Goal: Task Accomplishment & Management: Manage account settings

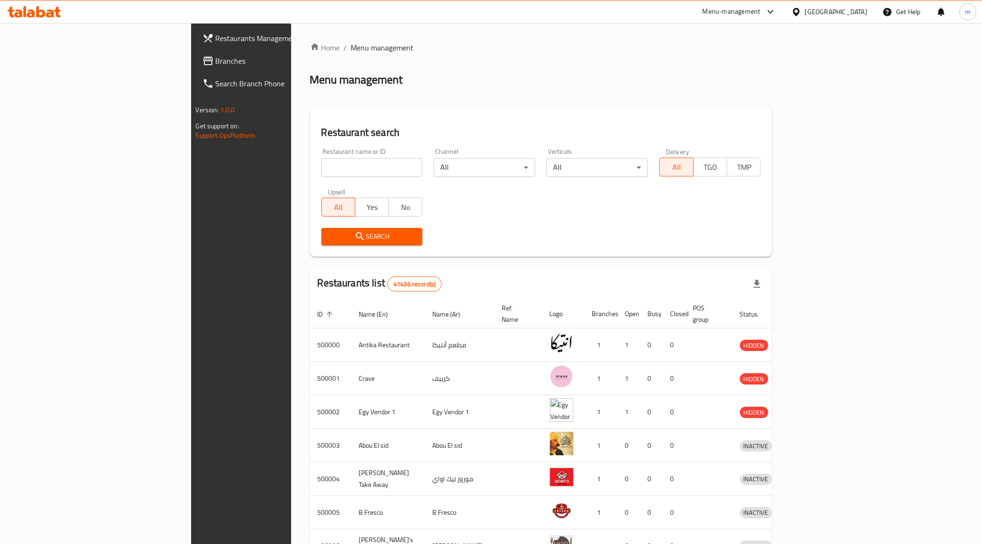
click at [761, 12] on div "Menu-management" at bounding box center [732, 11] width 58 height 11
click at [801, 12] on icon at bounding box center [796, 12] width 10 height 10
click at [787, 241] on div "[GEOGRAPHIC_DATA]" at bounding box center [764, 247] width 77 height 22
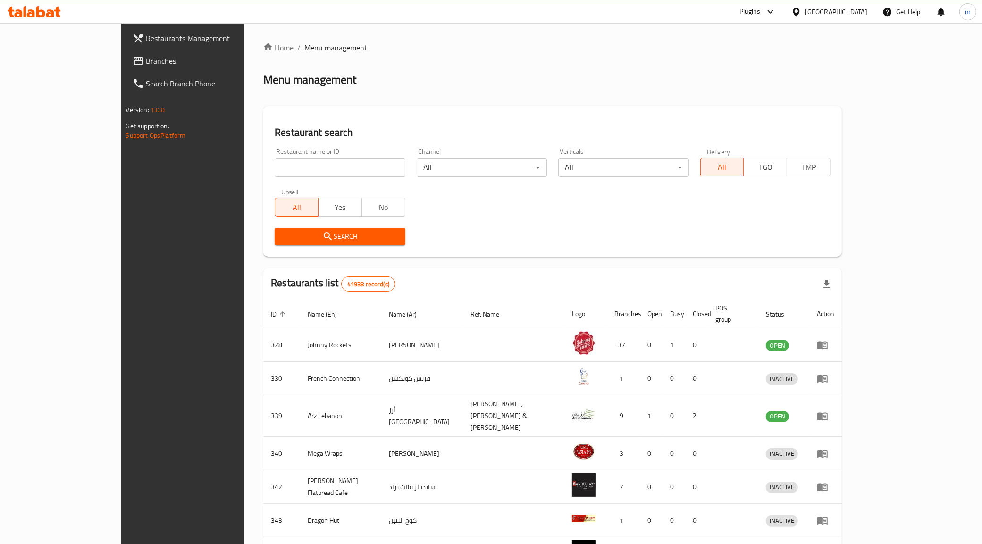
click at [767, 4] on div "Plugins" at bounding box center [757, 11] width 51 height 23
click at [146, 61] on span "Branches" at bounding box center [212, 60] width 132 height 11
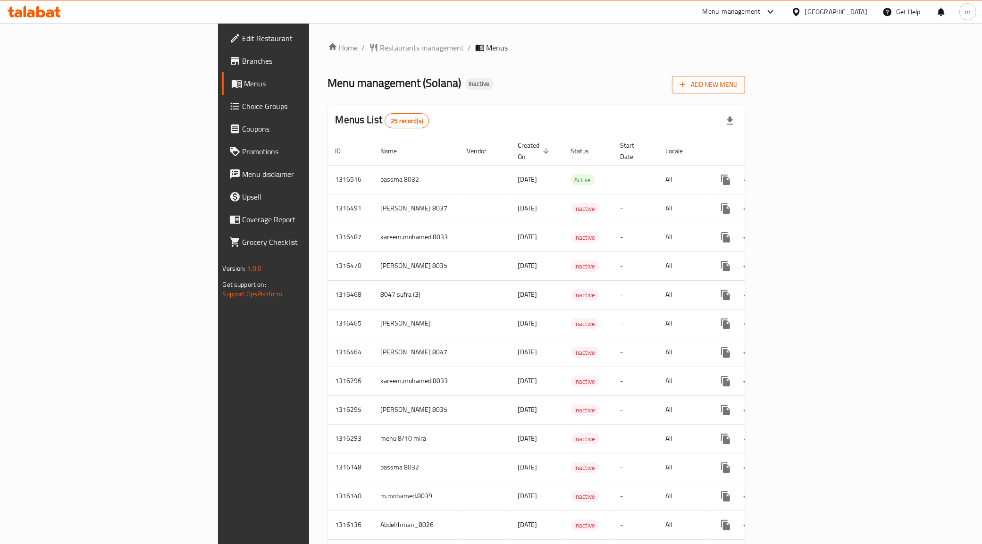
click at [687, 84] on icon "button" at bounding box center [682, 84] width 9 height 9
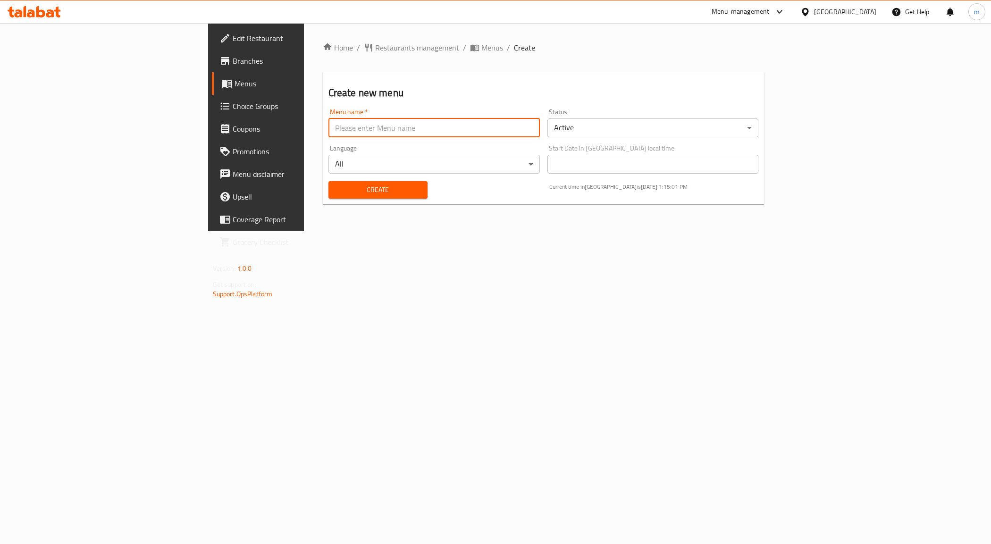
click at [540, 130] on input "text" at bounding box center [433, 127] width 211 height 19
type input "Mohamed Mahmoud 8035"
click at [336, 193] on span "Create" at bounding box center [378, 190] width 84 height 12
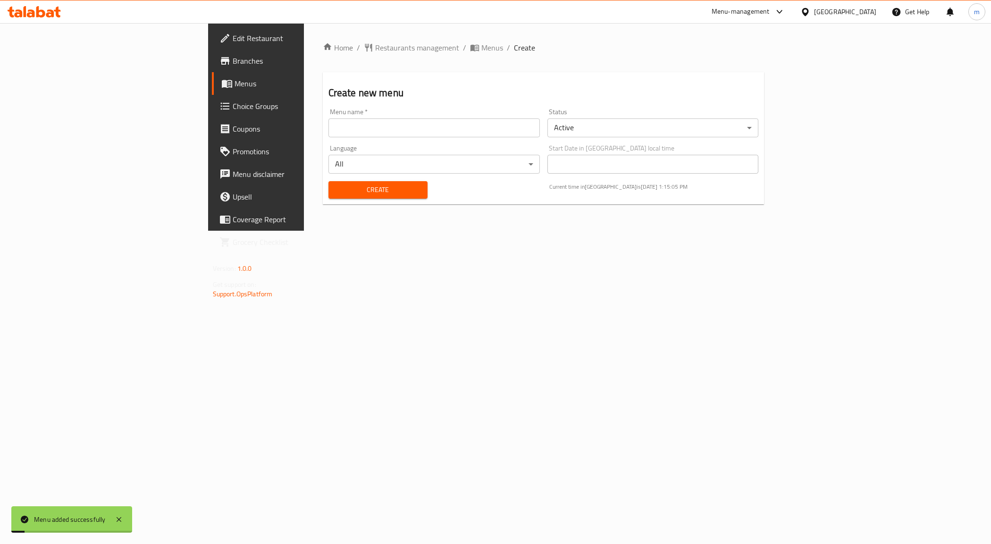
click at [234, 88] on span "Menus" at bounding box center [300, 83] width 132 height 11
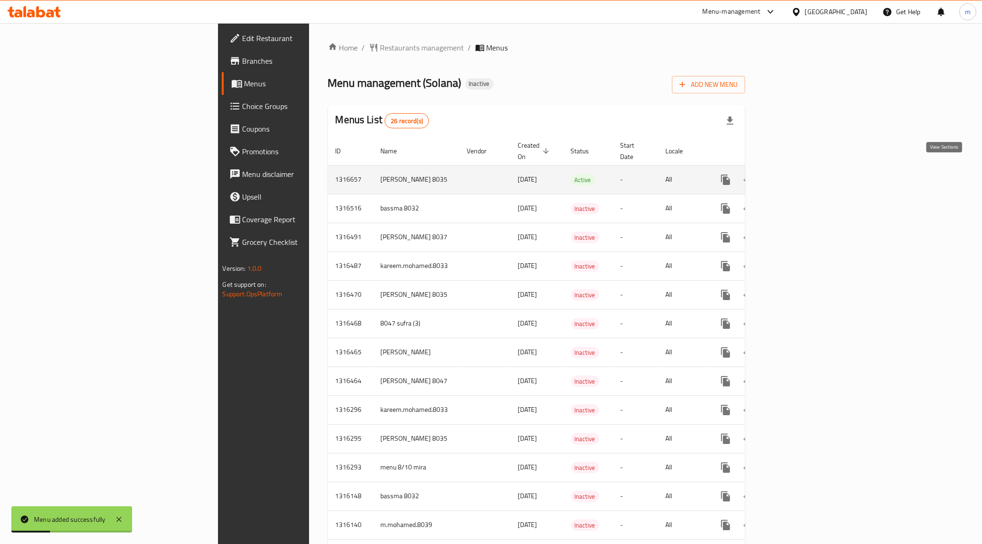
click at [805, 168] on link "enhanced table" at bounding box center [793, 179] width 23 height 23
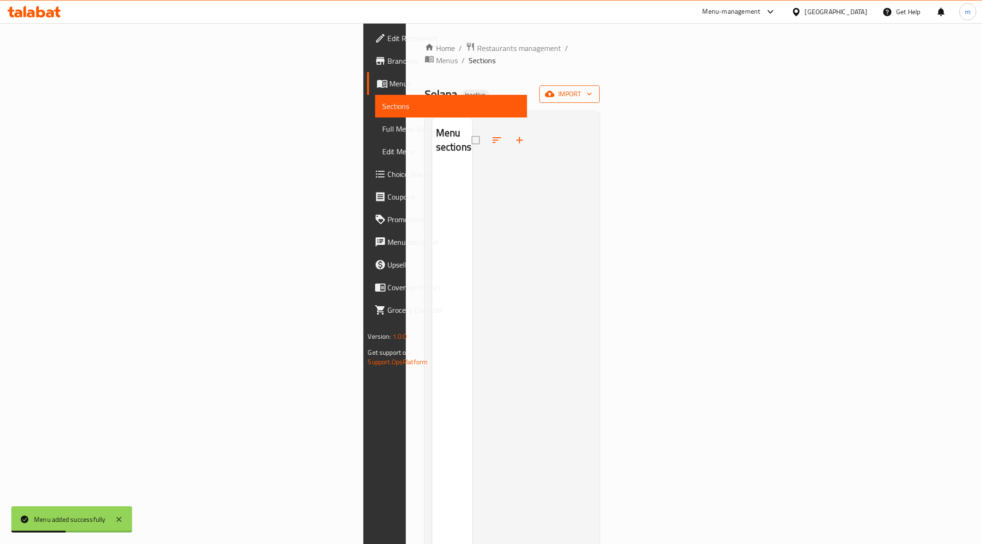
click at [600, 85] on button "import" at bounding box center [569, 93] width 60 height 17
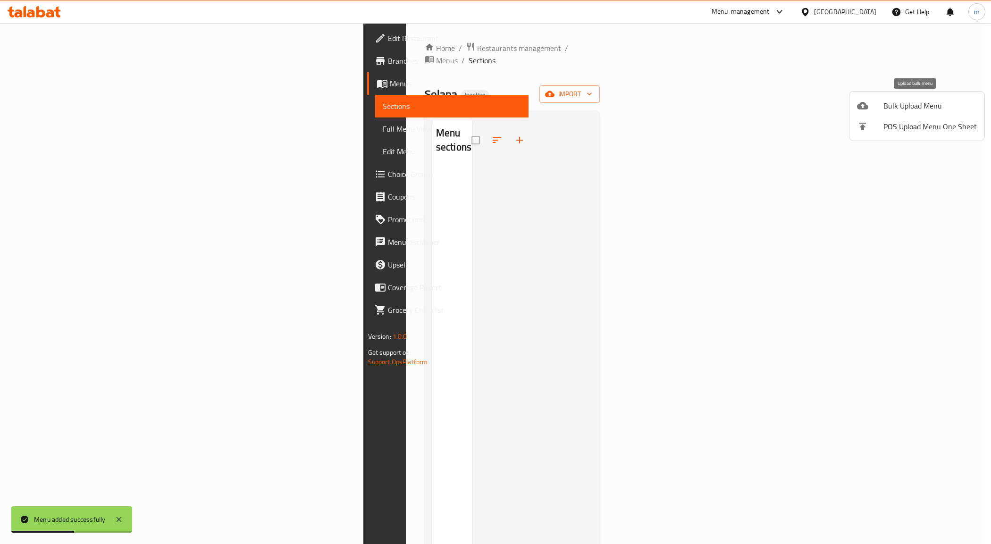
click at [904, 107] on span "Bulk Upload Menu" at bounding box center [929, 105] width 93 height 11
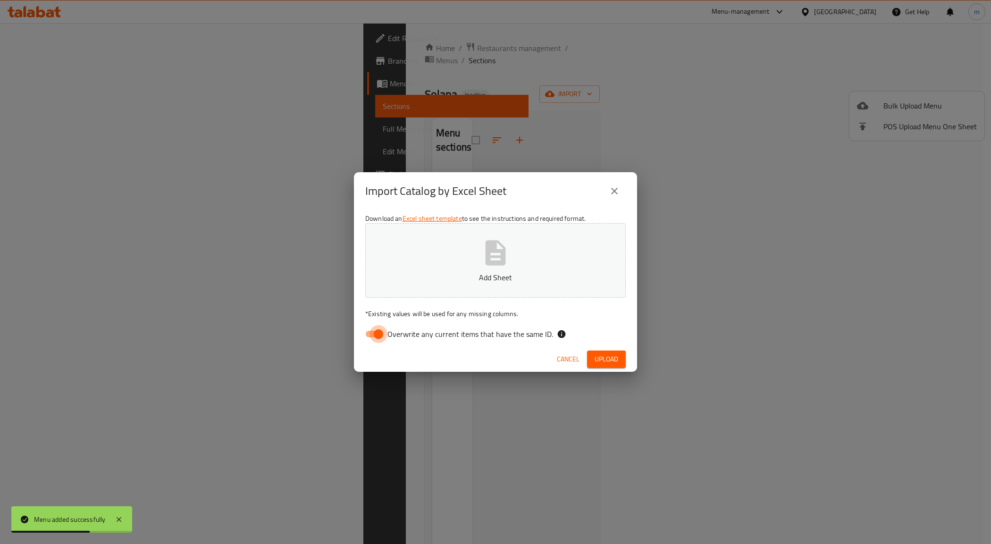
click at [364, 340] on input "Overwrite any current items that have the same ID." at bounding box center [378, 334] width 54 height 18
checkbox input "false"
click at [444, 291] on button "Add Sheet" at bounding box center [495, 260] width 260 height 75
click at [604, 354] on span "Upload" at bounding box center [606, 359] width 24 height 12
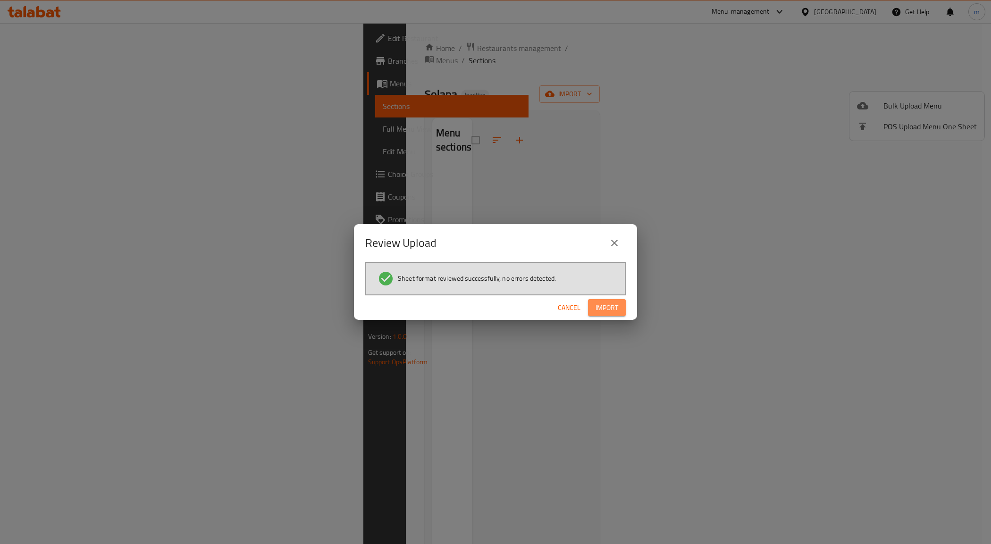
click at [617, 302] on span "Import" at bounding box center [606, 308] width 23 height 12
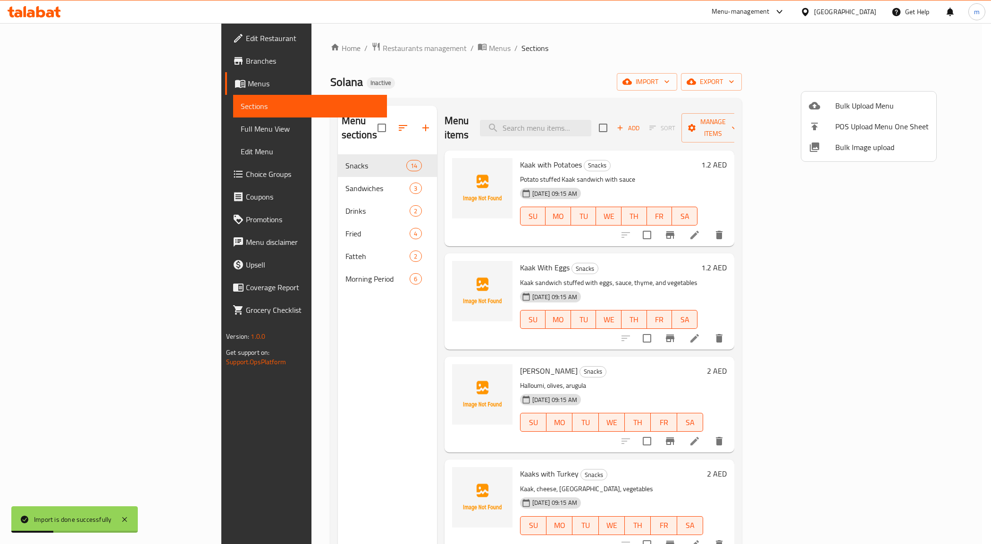
click at [275, 261] on div at bounding box center [495, 272] width 991 height 544
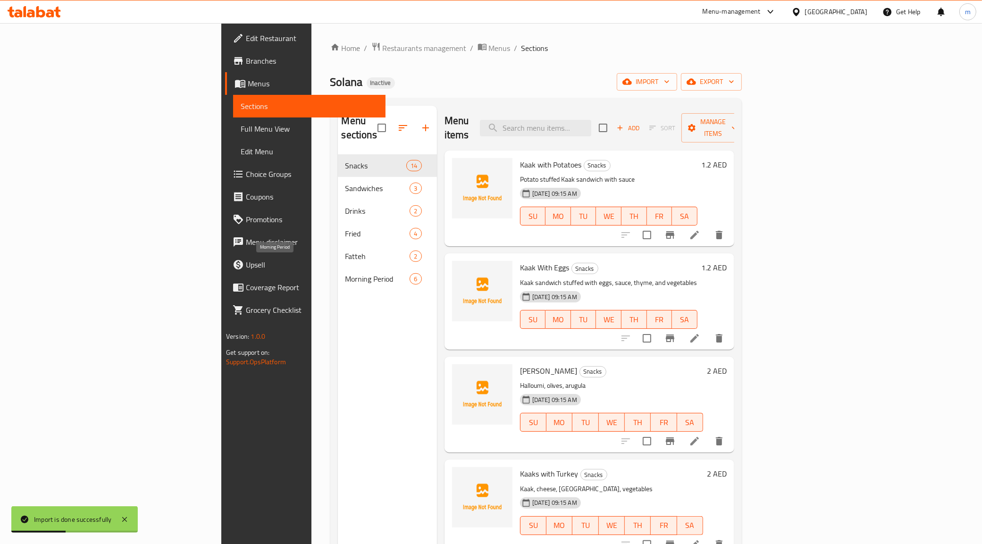
click at [345, 273] on span "Morning Period" at bounding box center [377, 278] width 65 height 11
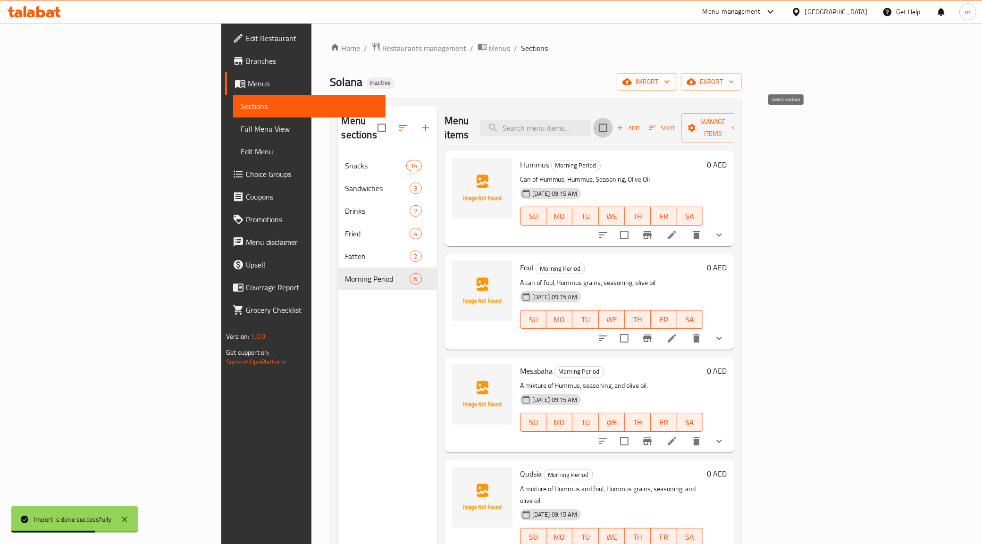
click at [613, 125] on input "checkbox" at bounding box center [603, 128] width 20 height 20
checkbox input "true"
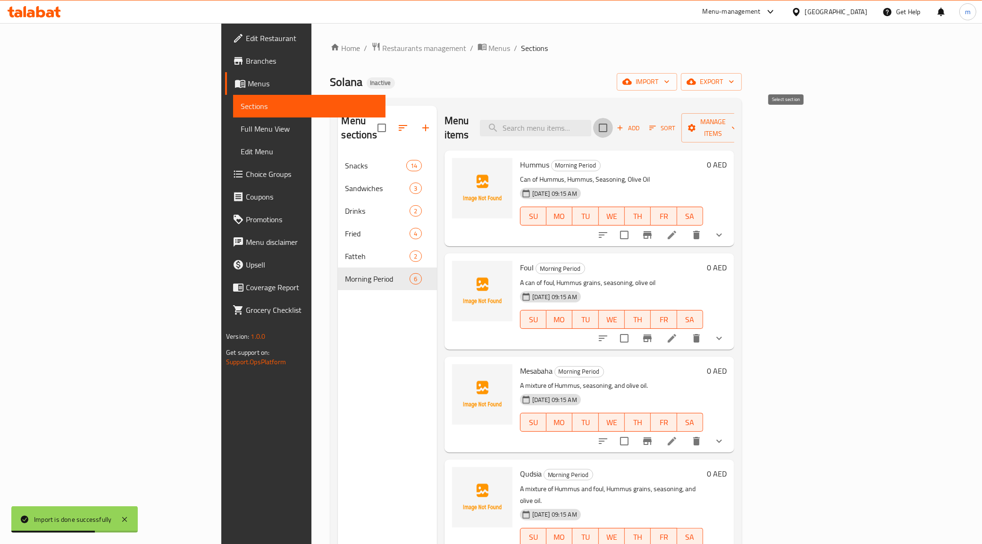
checkbox input "true"
click at [737, 116] on span "Manage items" at bounding box center [713, 128] width 48 height 24
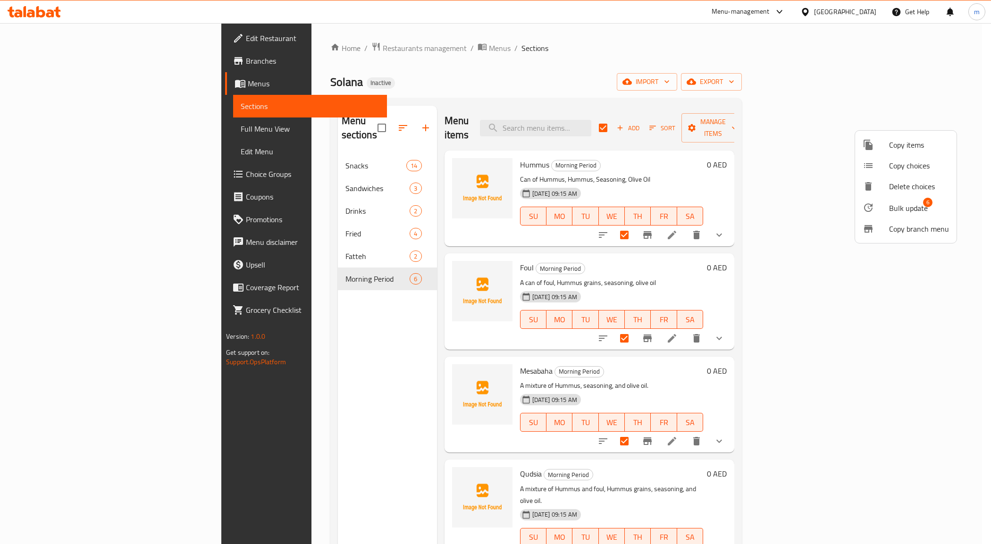
click at [912, 210] on span "Bulk update" at bounding box center [908, 207] width 39 height 11
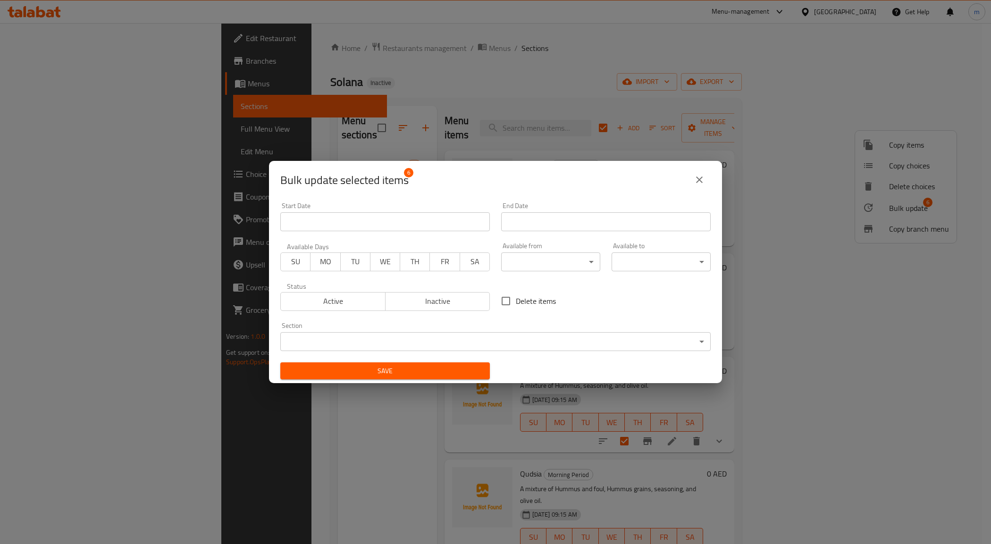
click at [558, 262] on body "​ Menu-management United Arab Emirates Get Help m Edit Restaurant Branches Menu…" at bounding box center [495, 283] width 991 height 521
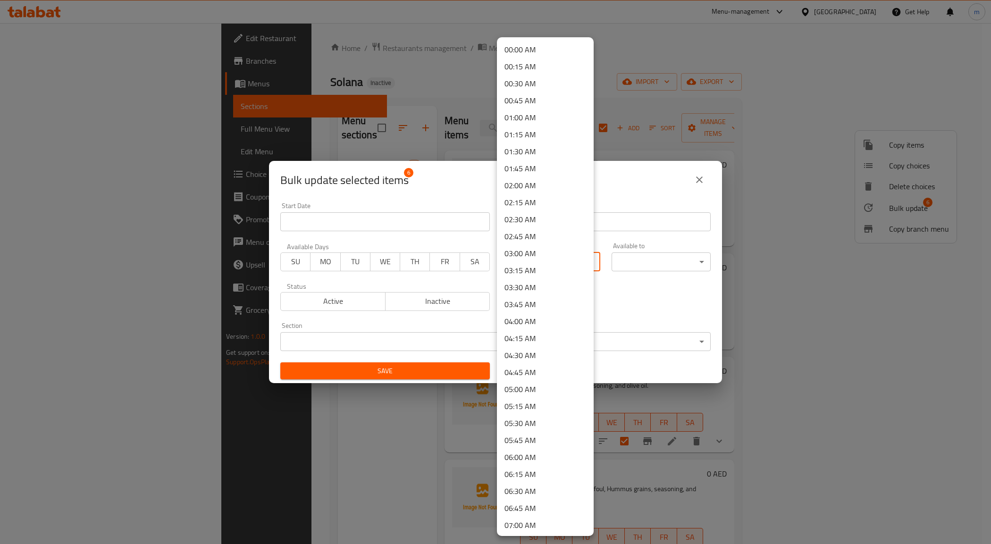
scroll to position [413, 0]
click at [537, 247] on li "09:00 AM" at bounding box center [545, 248] width 97 height 17
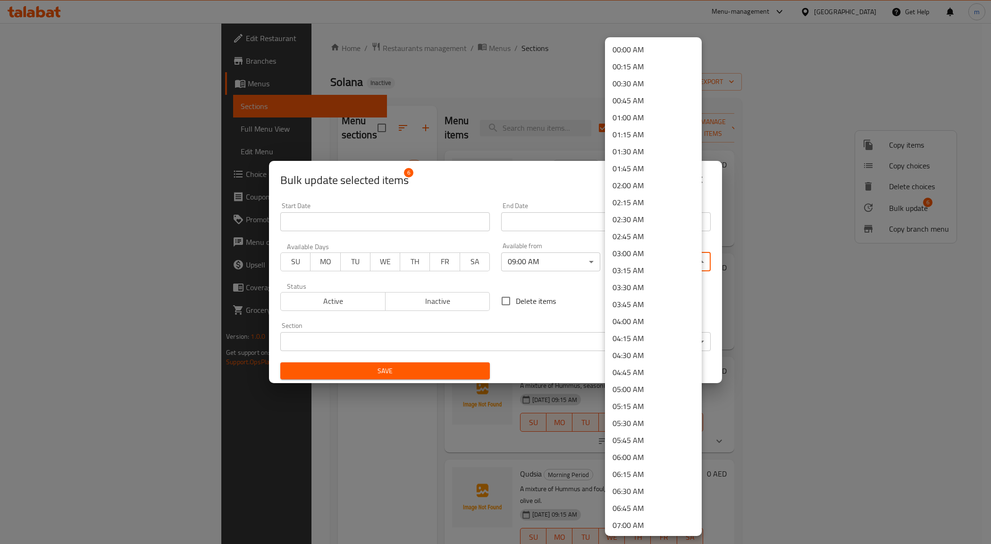
click at [626, 263] on body "​ Menu-management United Arab Emirates Get Help m Edit Restaurant Branches Menu…" at bounding box center [495, 283] width 991 height 521
click at [642, 385] on li "11:00 AM" at bounding box center [653, 384] width 97 height 17
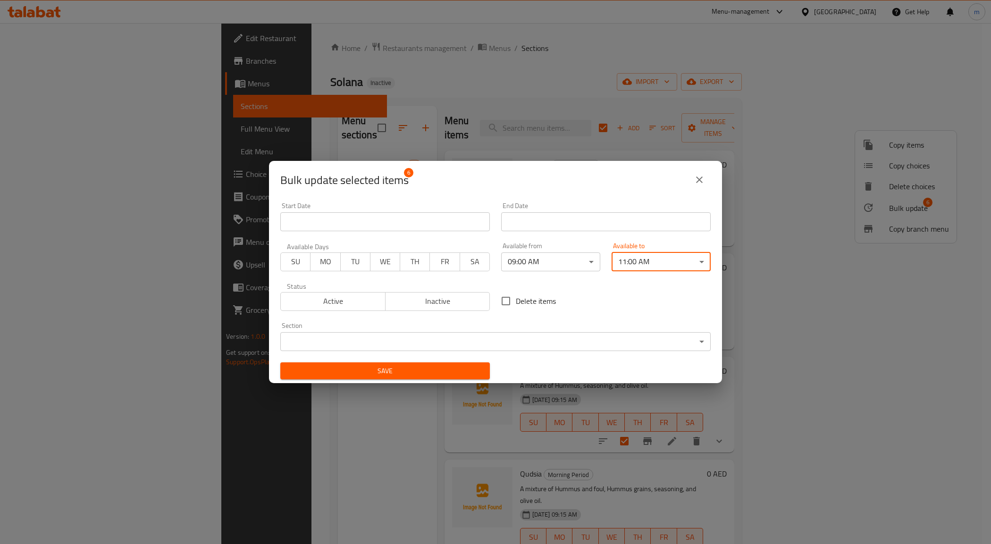
click at [460, 263] on button "SA" at bounding box center [475, 261] width 30 height 19
click at [444, 259] on span "FR" at bounding box center [445, 262] width 22 height 14
click at [404, 258] on span "TH" at bounding box center [415, 262] width 22 height 14
click at [348, 255] on span "TU" at bounding box center [355, 262] width 22 height 14
click at [298, 262] on span "SU" at bounding box center [296, 262] width 22 height 14
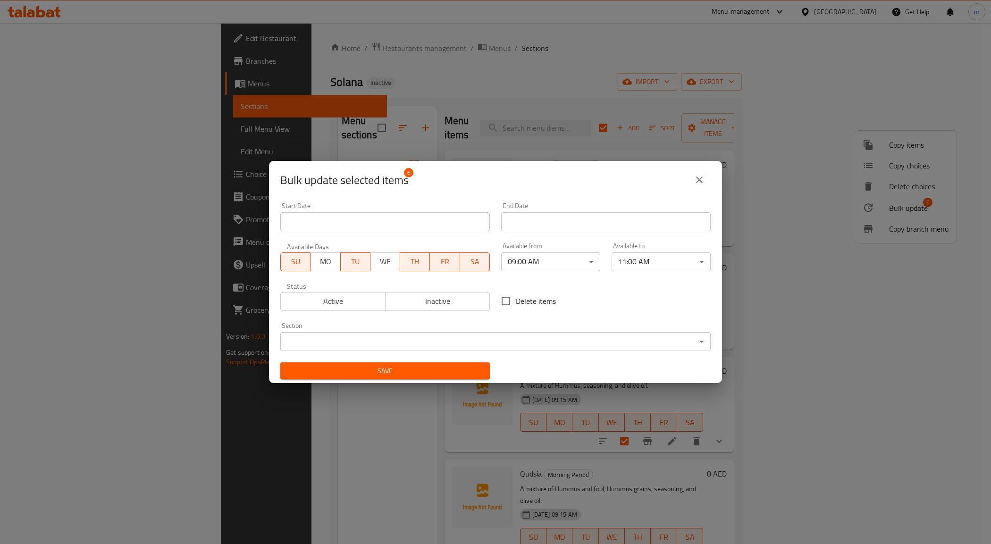
click at [315, 262] on span "MO" at bounding box center [325, 262] width 22 height 14
click at [381, 261] on span "WE" at bounding box center [385, 262] width 22 height 14
click at [362, 303] on span "Active" at bounding box center [333, 301] width 97 height 14
click at [392, 375] on span "Save" at bounding box center [385, 371] width 194 height 12
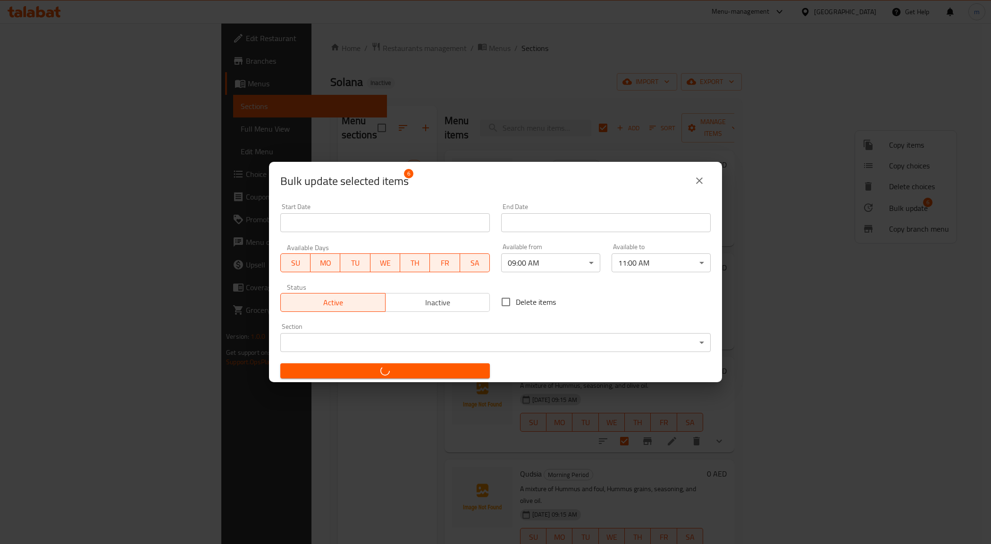
checkbox input "false"
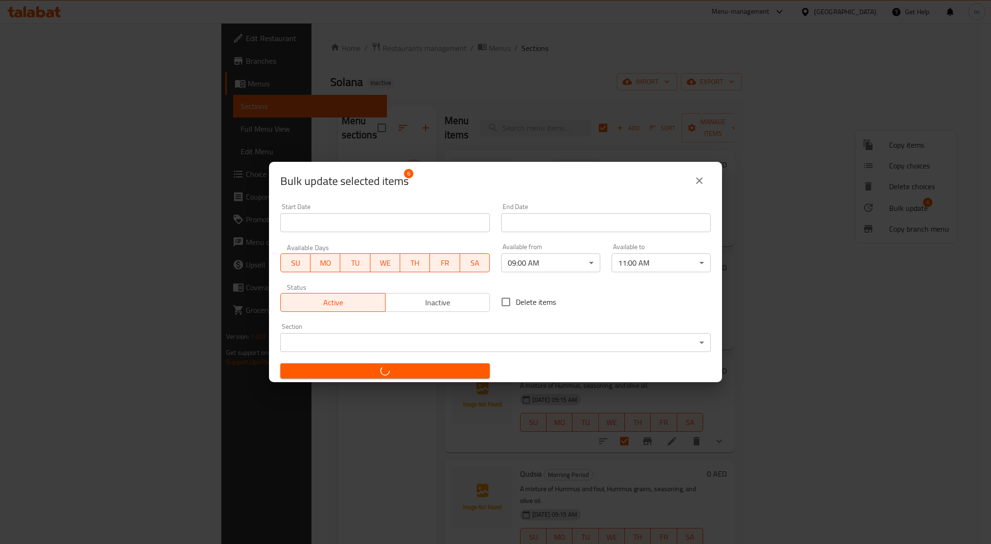
checkbox input "false"
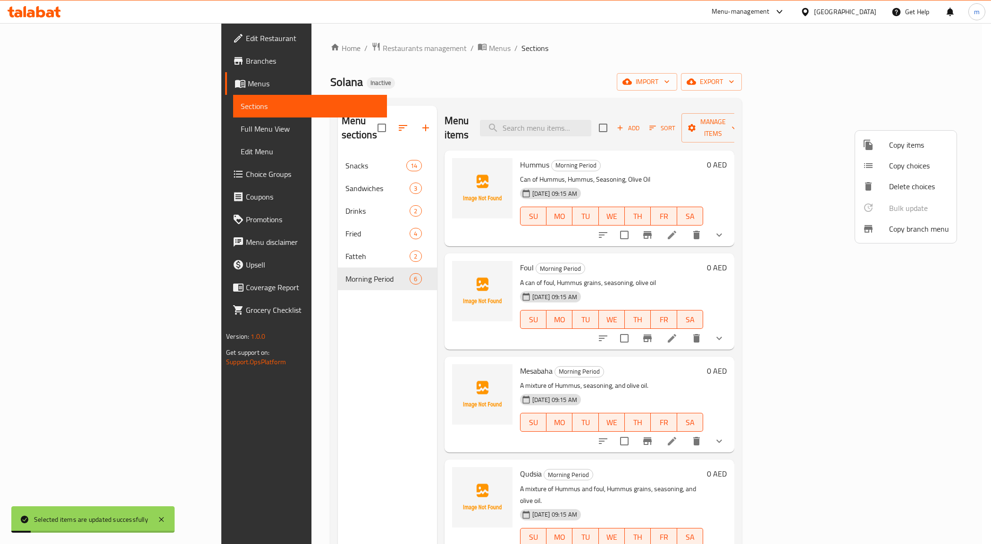
click at [315, 345] on div at bounding box center [495, 272] width 991 height 544
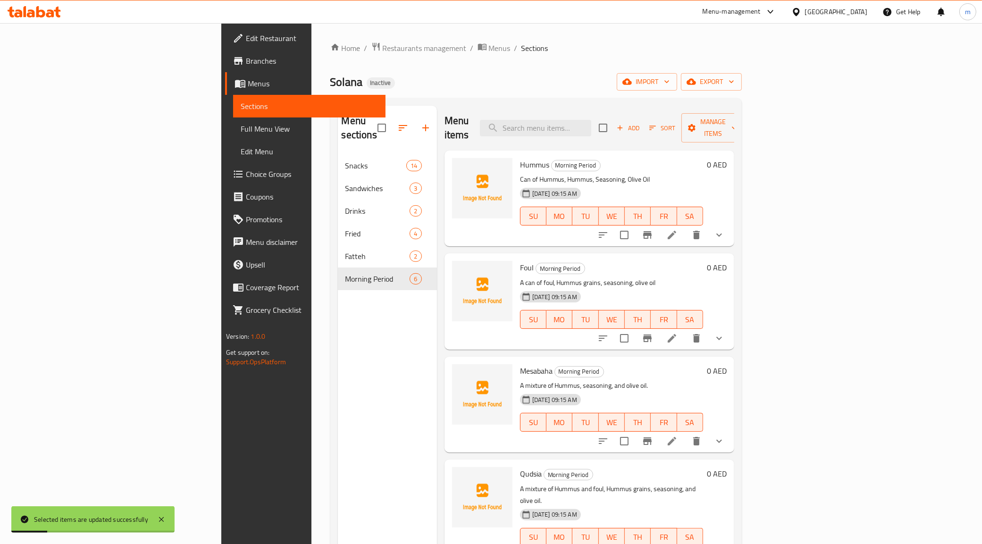
click at [685, 226] on li at bounding box center [672, 234] width 26 height 17
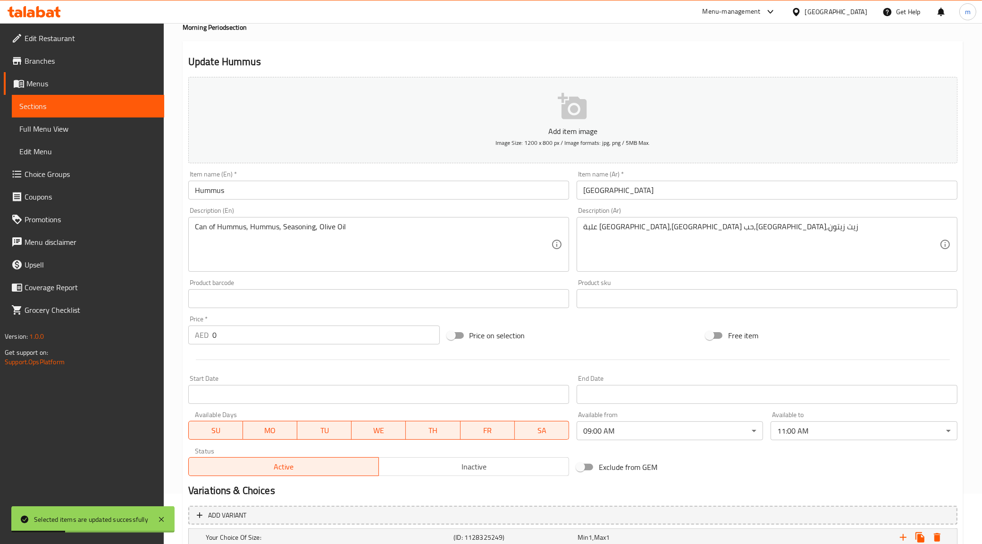
scroll to position [177, 0]
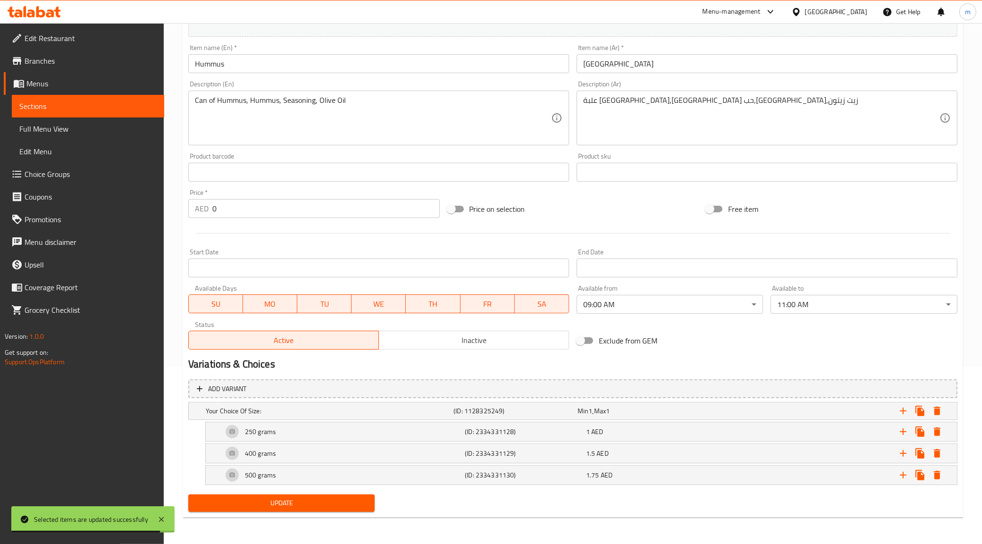
click at [85, 124] on span "Full Menu View" at bounding box center [87, 128] width 137 height 11
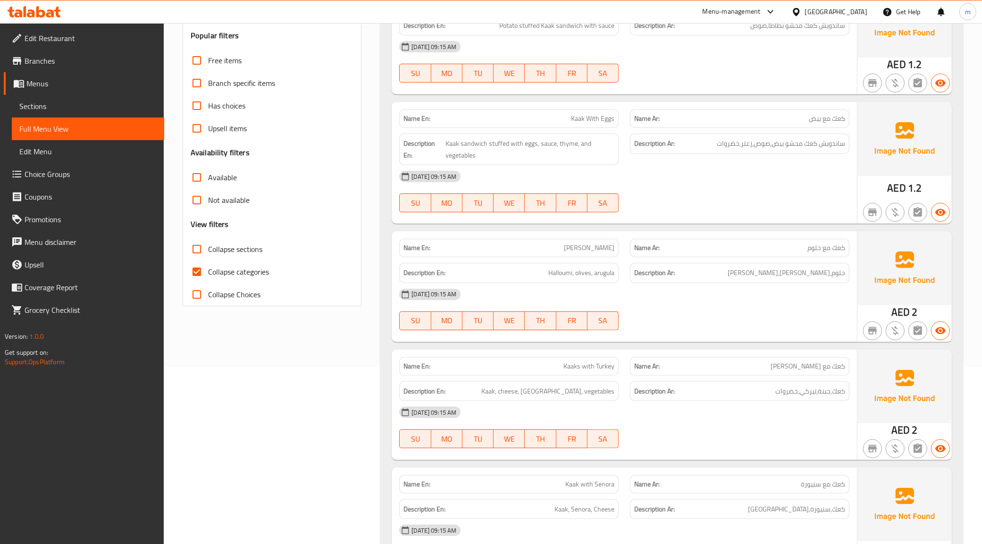
click at [222, 269] on span "Collapse categories" at bounding box center [238, 271] width 61 height 11
click at [208, 269] on input "Collapse categories" at bounding box center [196, 271] width 23 height 23
checkbox input "false"
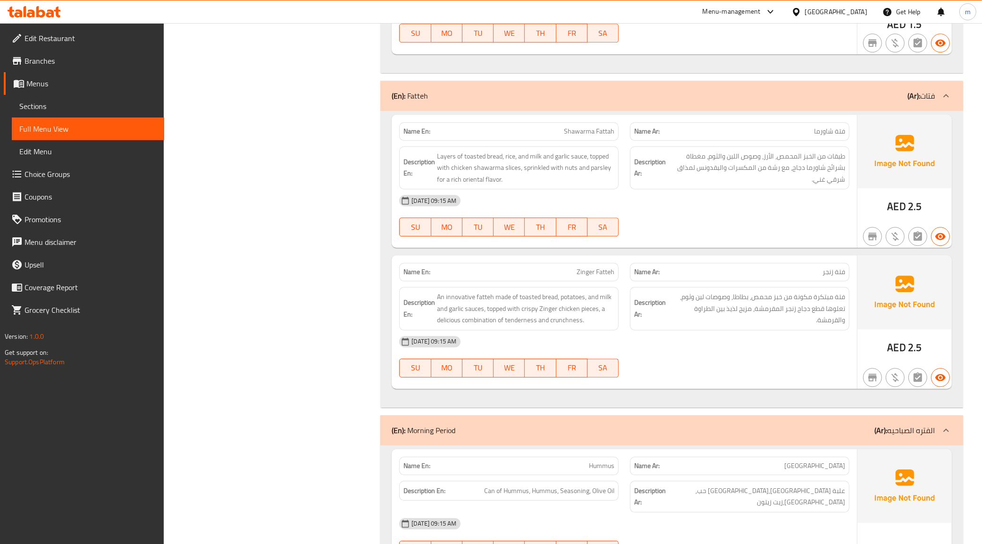
scroll to position [3067, 0]
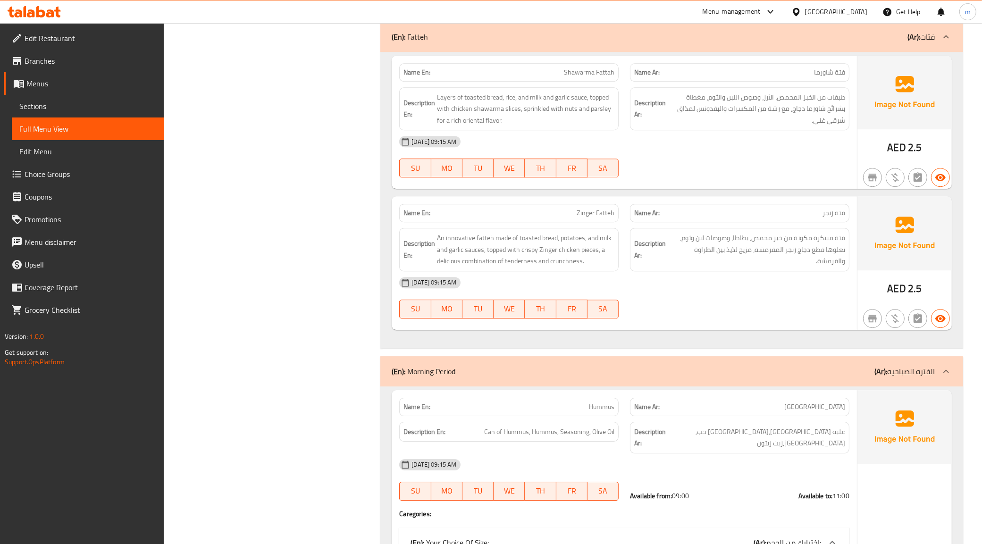
click at [522, 256] on span "An innovative fatteh made of toasted bread, potatoes, and milk and garlic sauce…" at bounding box center [525, 249] width 177 height 35
click at [520, 256] on span "An innovative fatteh made of toasted bread, potatoes, and milk and garlic sauce…" at bounding box center [525, 249] width 177 height 35
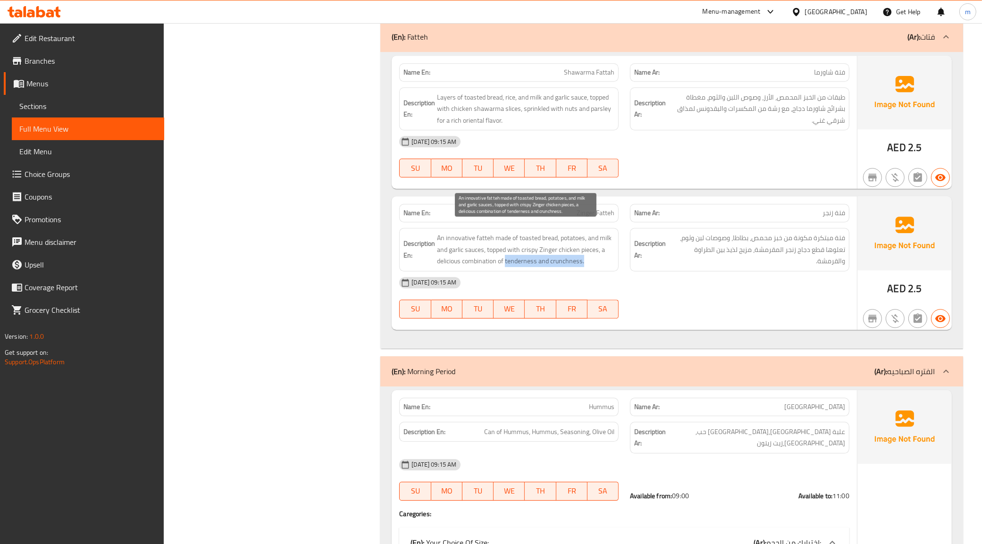
drag, startPoint x: 506, startPoint y: 248, endPoint x: 607, endPoint y: 252, distance: 100.6
click at [607, 252] on span "An innovative fatteh made of toasted bread, potatoes, and milk and garlic sauce…" at bounding box center [525, 249] width 177 height 35
copy span "tenderness and crunchness."
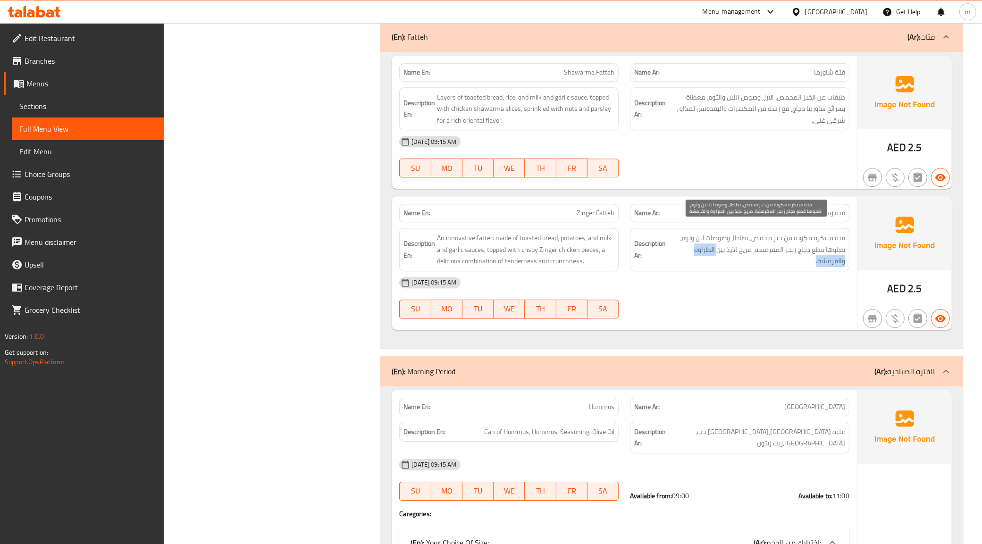
drag, startPoint x: 716, startPoint y: 238, endPoint x: 707, endPoint y: 258, distance: 21.5
click at [707, 258] on span "فتة مبتكرة مكونة من خبز محمص، بطاطا، وصوصات لبن وثوم، تعلوها قطع دجاج زنجر المق…" at bounding box center [756, 249] width 177 height 35
copy span "الطراوة والقرمشة."
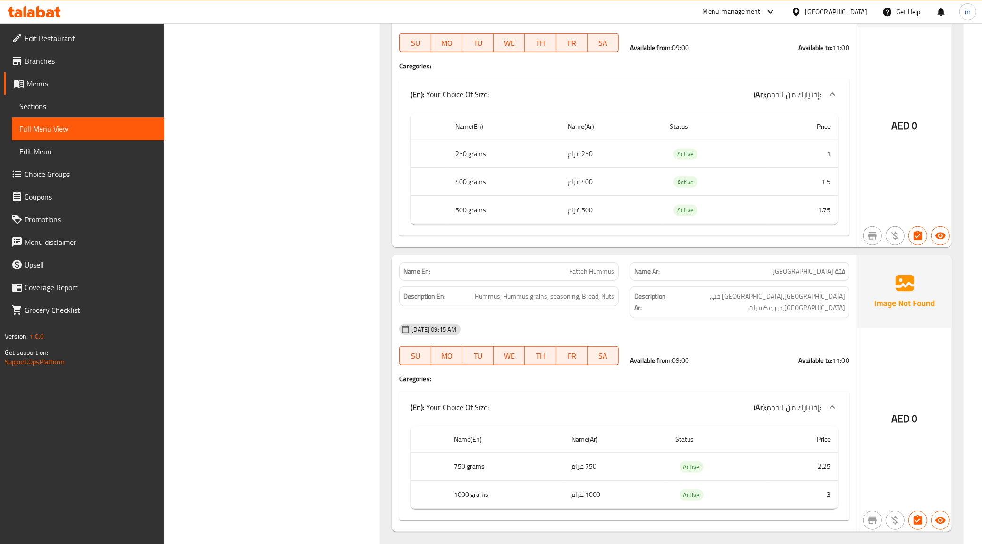
scroll to position [4735, 0]
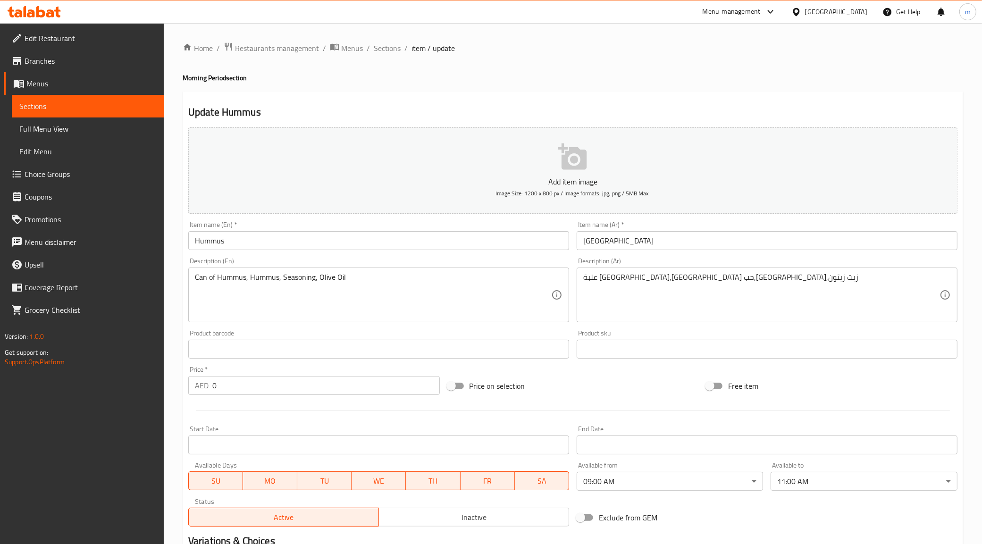
scroll to position [177, 0]
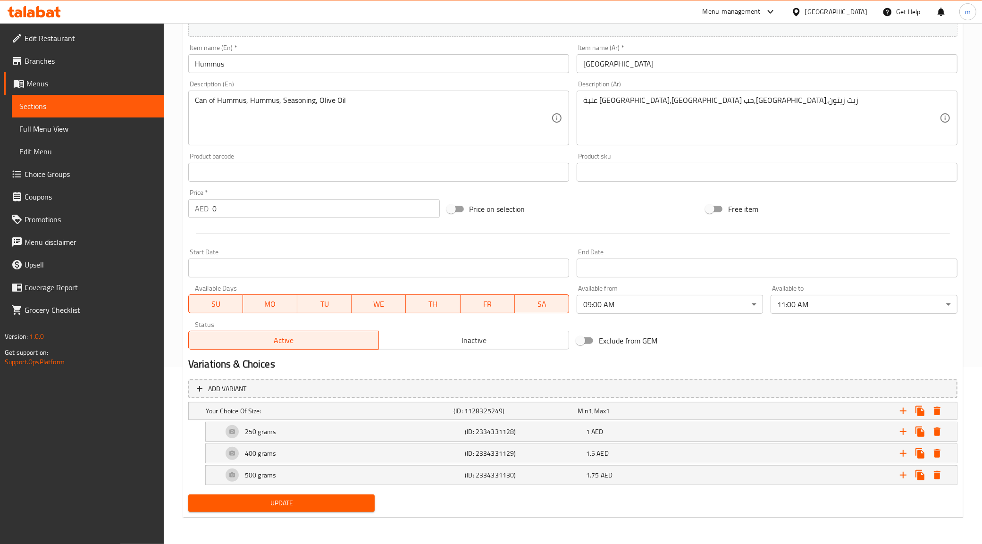
click at [111, 104] on span "Sections" at bounding box center [87, 105] width 137 height 11
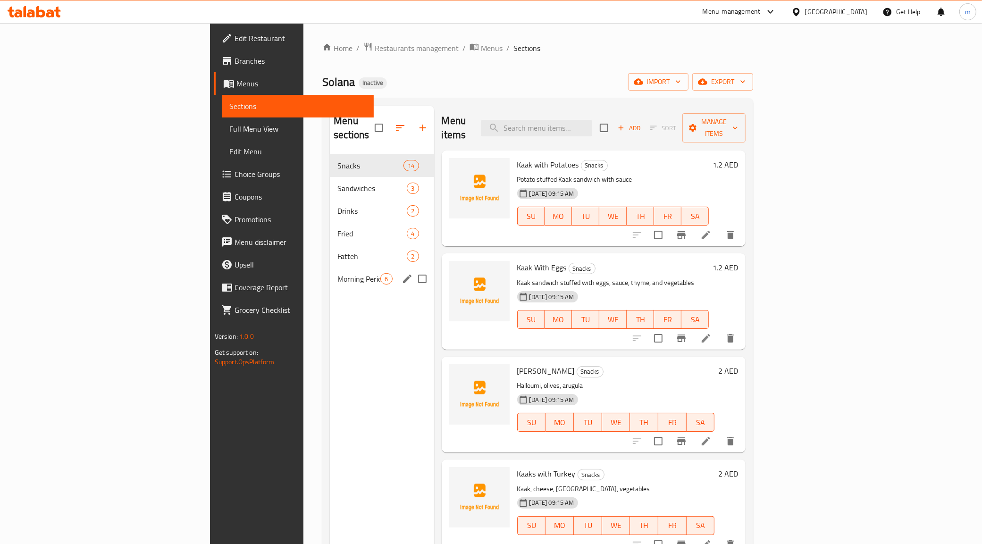
click at [337, 251] on span "Fatteh" at bounding box center [371, 256] width 69 height 11
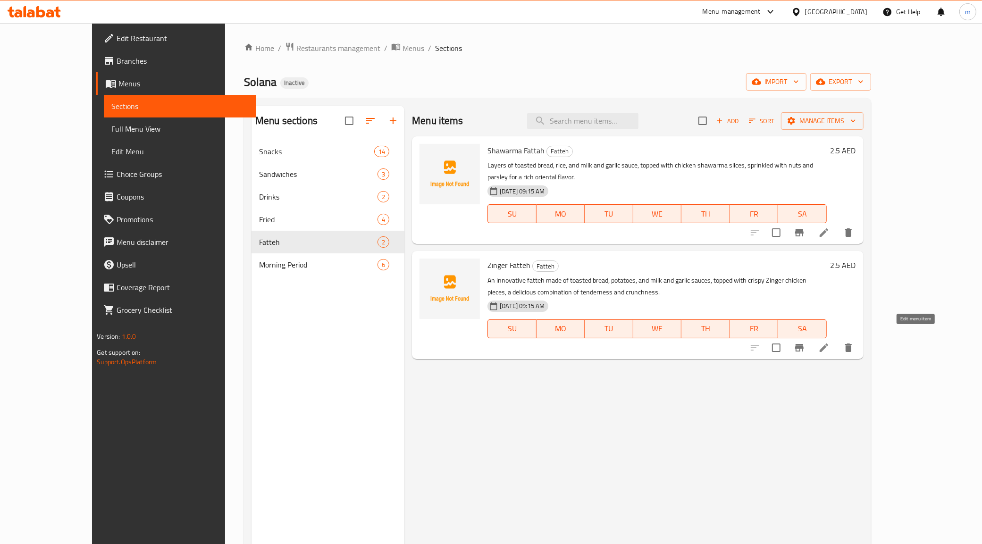
click at [829, 342] on icon at bounding box center [823, 347] width 11 height 11
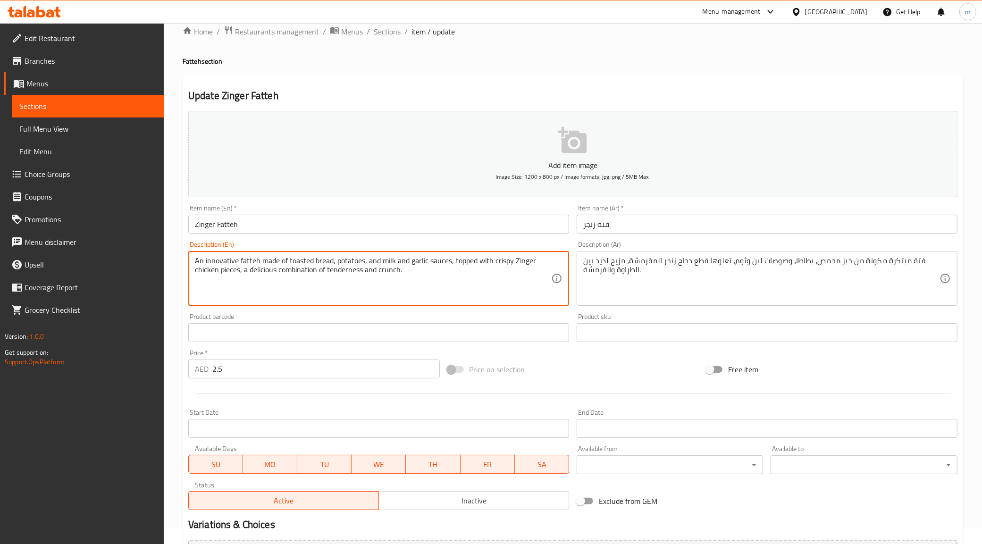
scroll to position [113, 0]
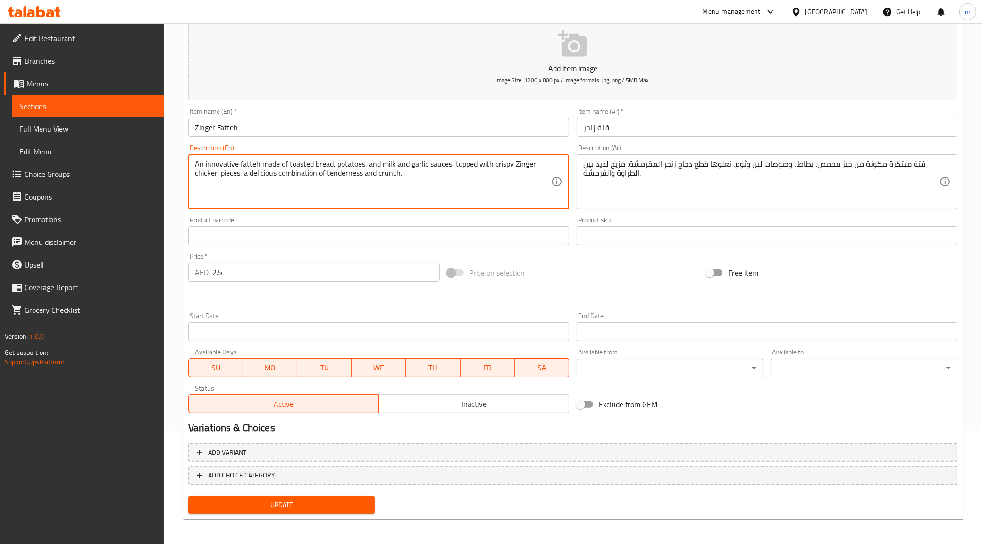
type textarea "An innovative fatteh made of toasted bread, potatoes, and milk and garlic sauce…"
click at [317, 499] on span "Update" at bounding box center [282, 505] width 172 height 12
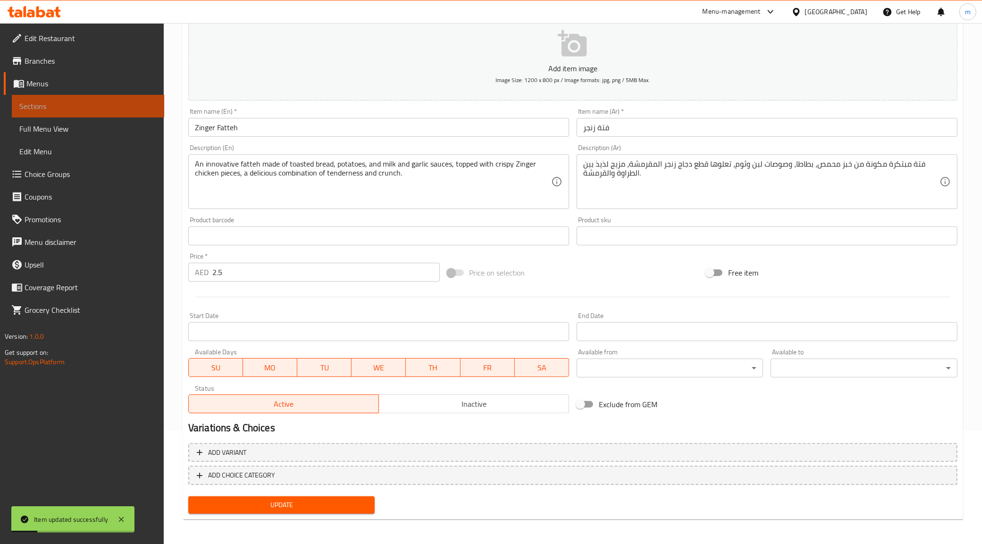
click at [104, 100] on span "Sections" at bounding box center [87, 105] width 137 height 11
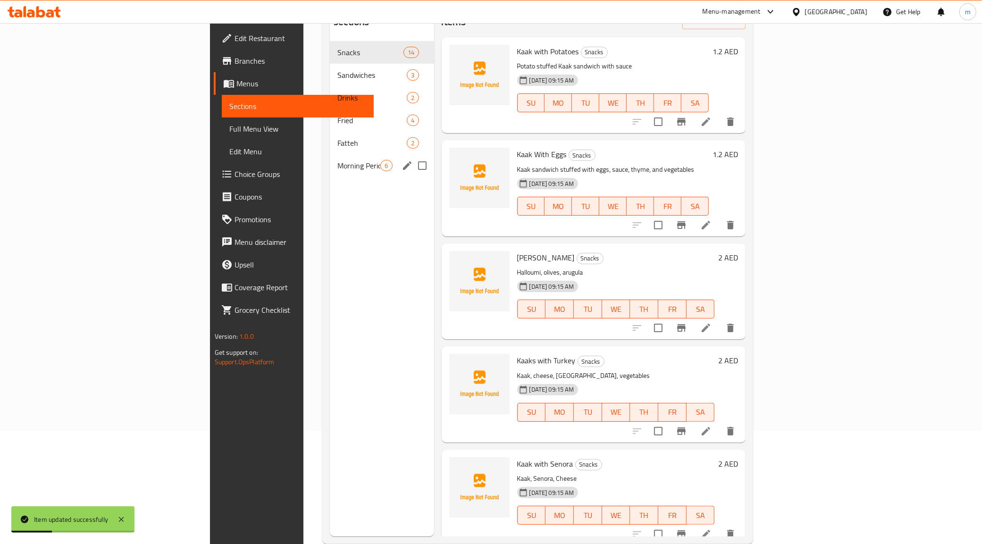
drag, startPoint x: 224, startPoint y: 149, endPoint x: 243, endPoint y: 149, distance: 19.3
click at [337, 160] on span "Morning Period" at bounding box center [358, 165] width 43 height 11
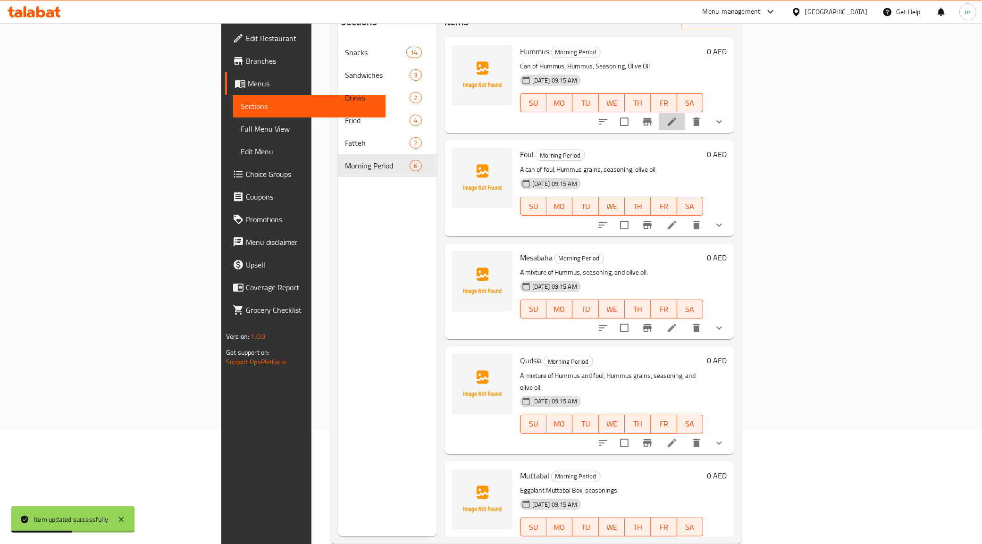
click at [685, 113] on li at bounding box center [672, 121] width 26 height 17
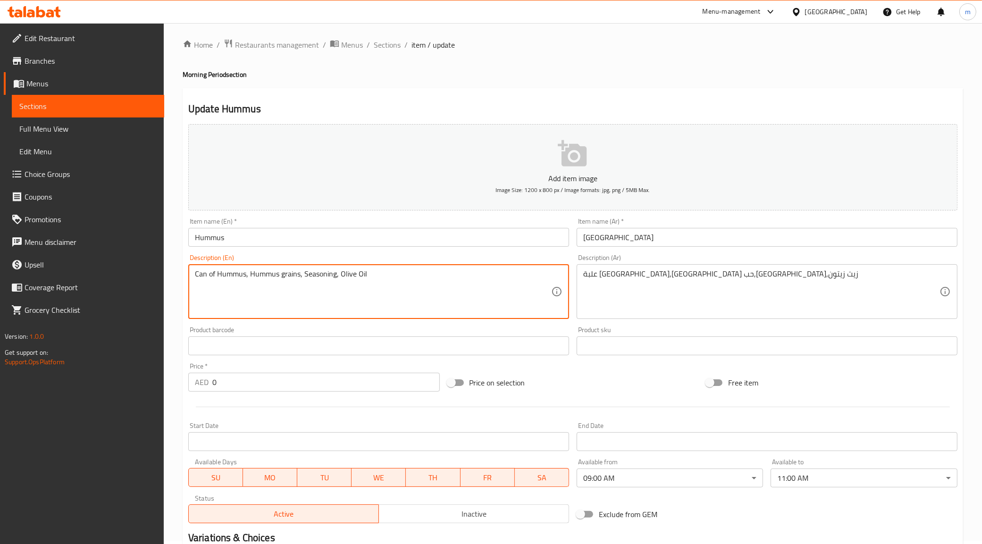
scroll to position [177, 0]
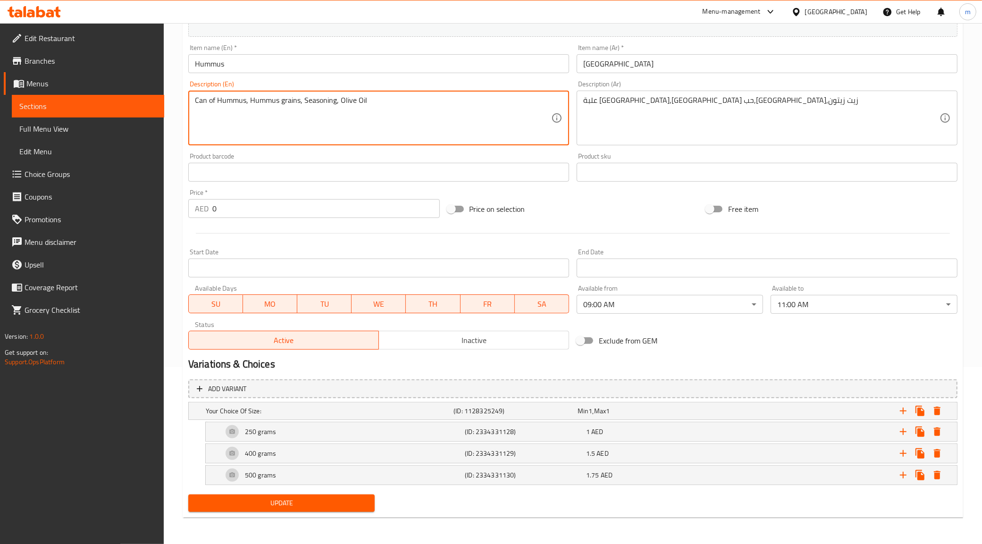
type textarea "Can of Hummus, Hummus grains, Seasoning, Olive Oil"
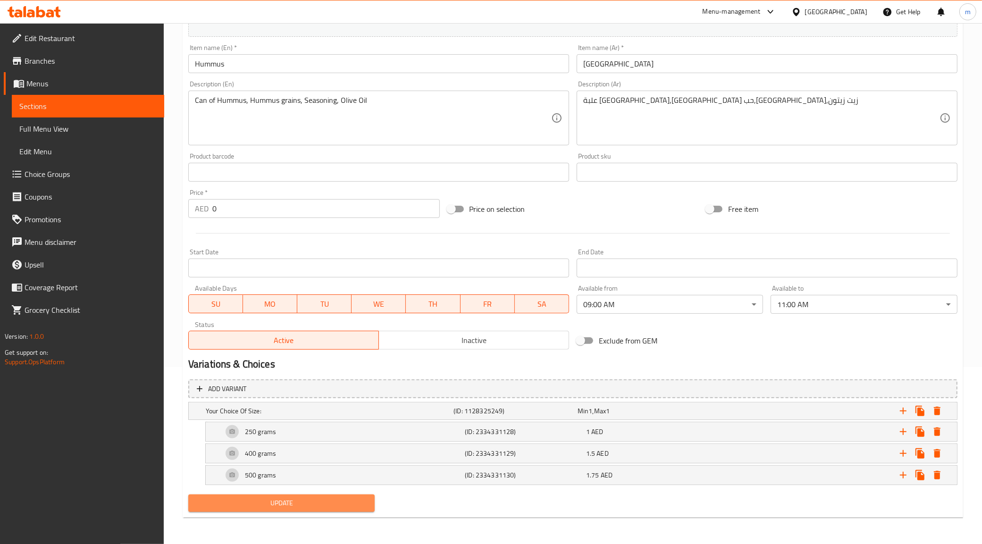
click at [312, 498] on span "Update" at bounding box center [282, 503] width 172 height 12
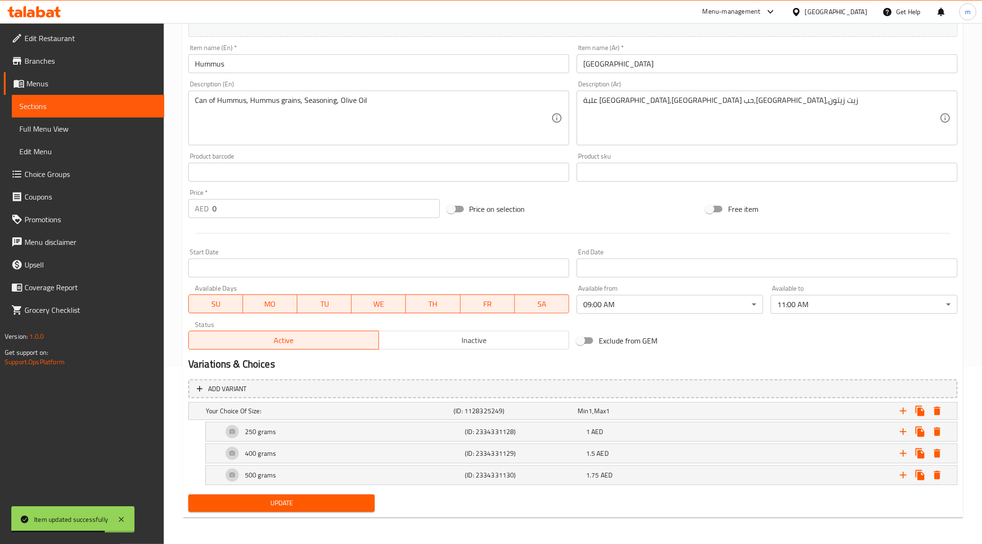
click at [97, 109] on span "Sections" at bounding box center [87, 105] width 137 height 11
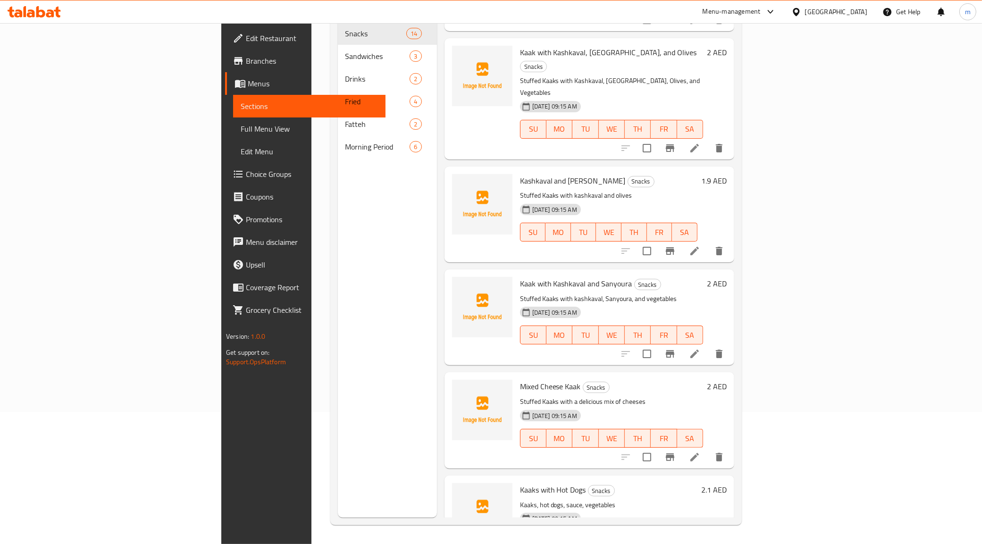
scroll to position [133, 0]
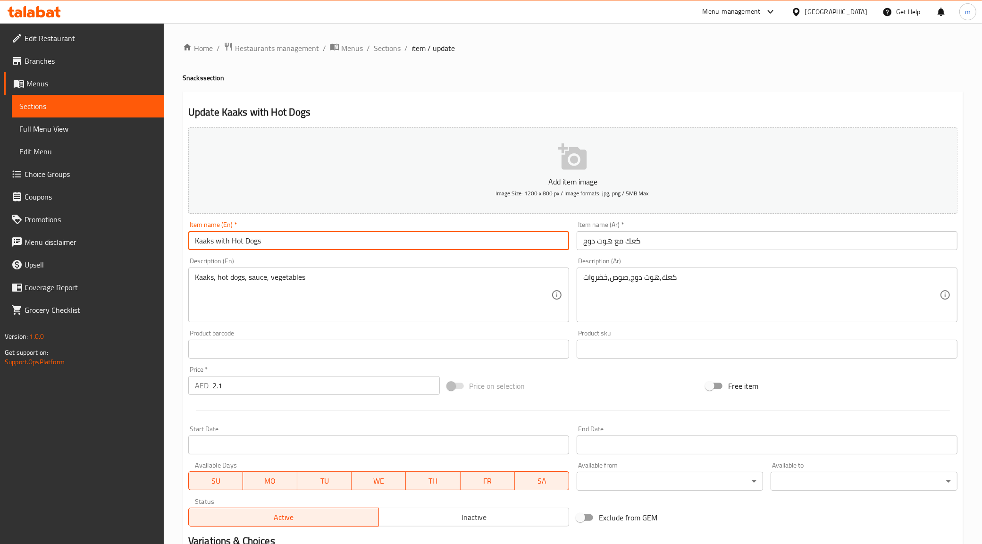
click at [212, 242] on input "Kaaks with Hot Dogs" at bounding box center [378, 240] width 381 height 19
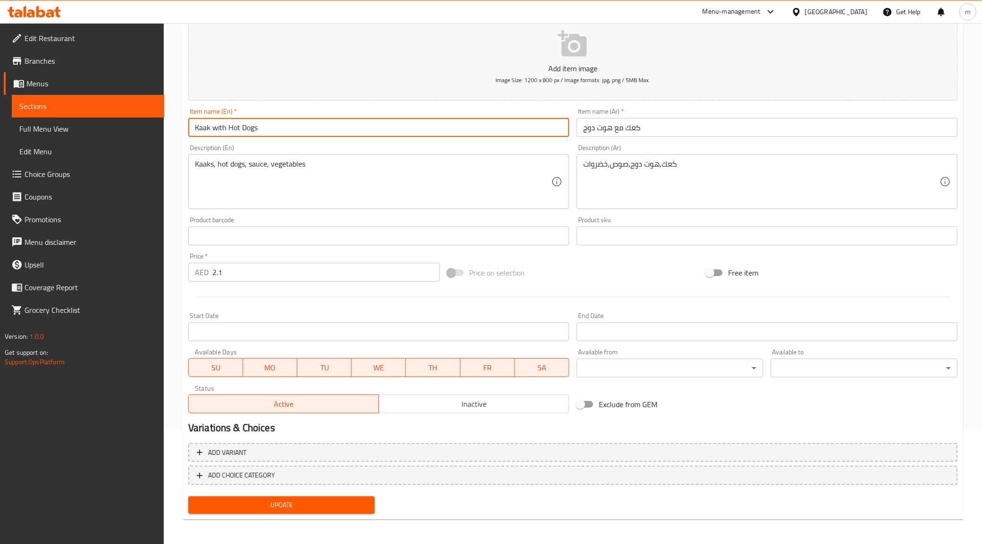
click at [285, 132] on input "Kaak with Hot Dogs" at bounding box center [378, 127] width 381 height 19
type input "Kaak with Hot Dog"
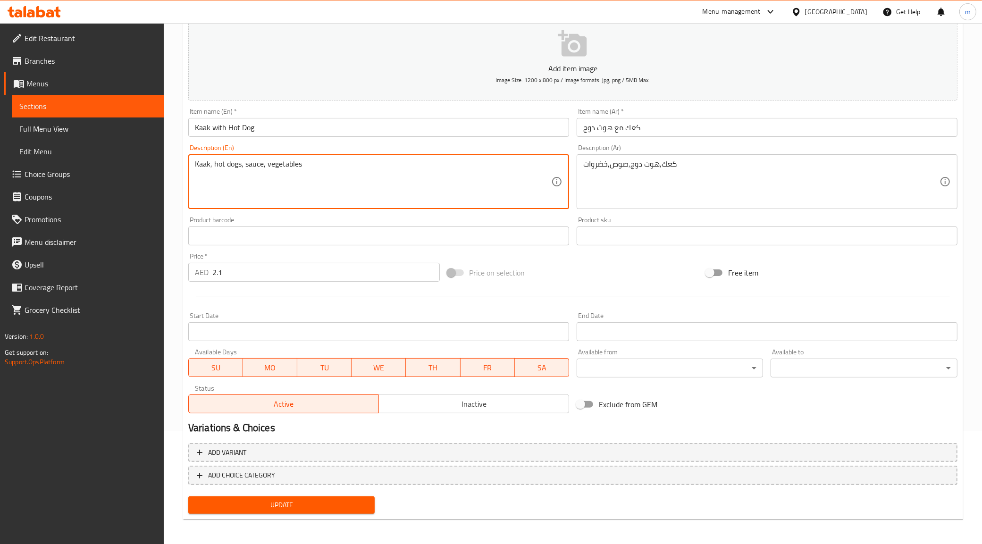
type textarea "Kaak, hot dogs, sauce, vegetables"
click at [302, 502] on span "Update" at bounding box center [282, 505] width 172 height 12
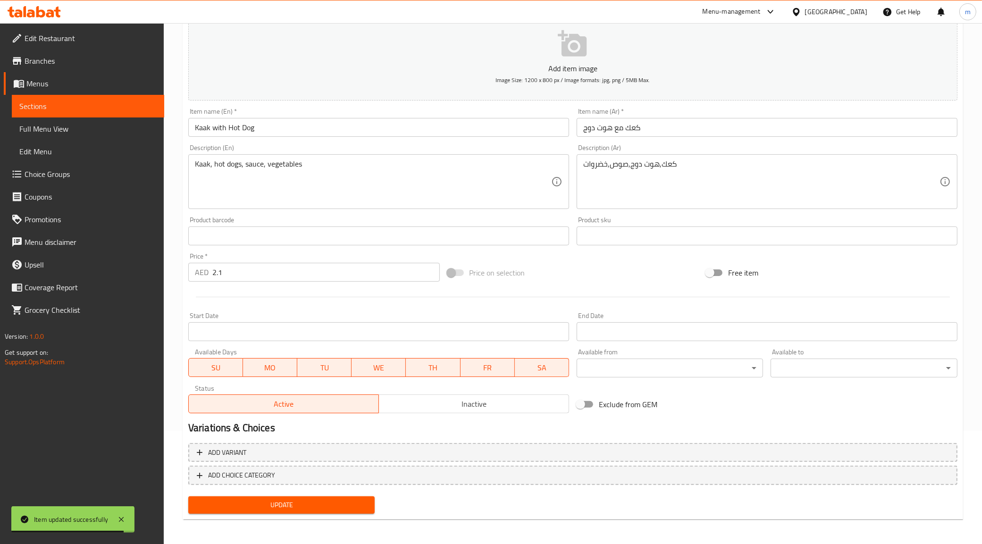
click at [87, 105] on span "Sections" at bounding box center [87, 105] width 137 height 11
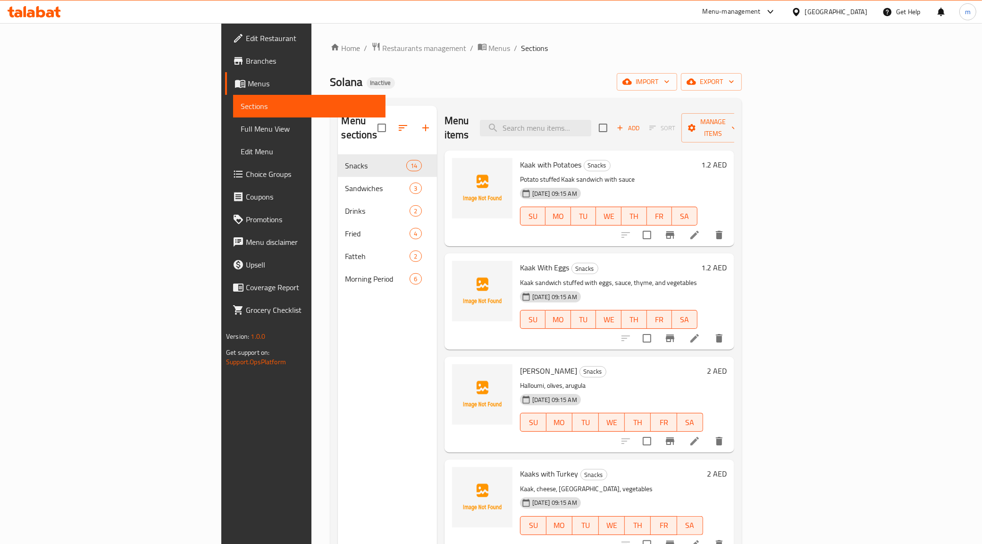
click at [590, 111] on div "Menu items Add Sort Manage items" at bounding box center [589, 128] width 290 height 45
click at [591, 120] on input "search" at bounding box center [535, 128] width 111 height 17
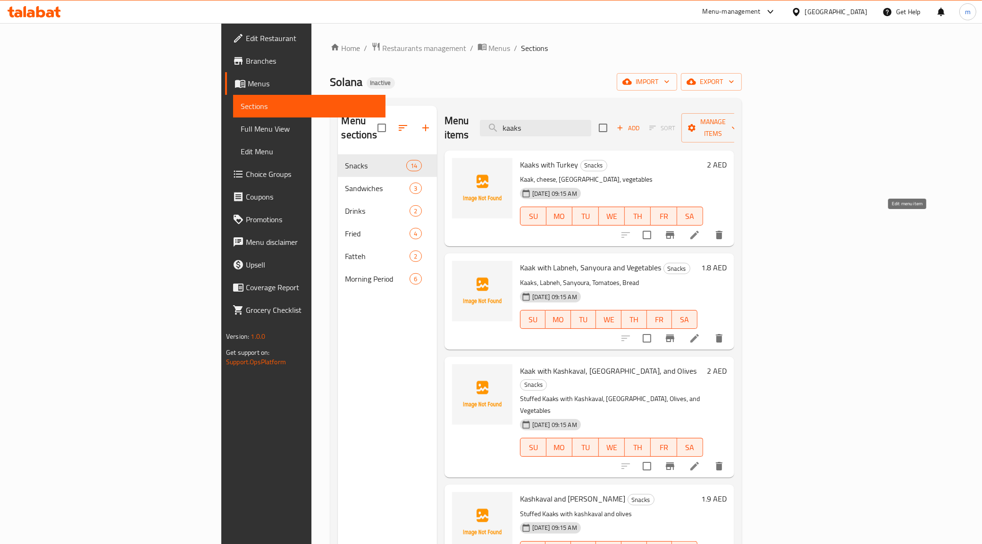
type input "kaaks"
click at [699, 231] on icon at bounding box center [694, 235] width 8 height 8
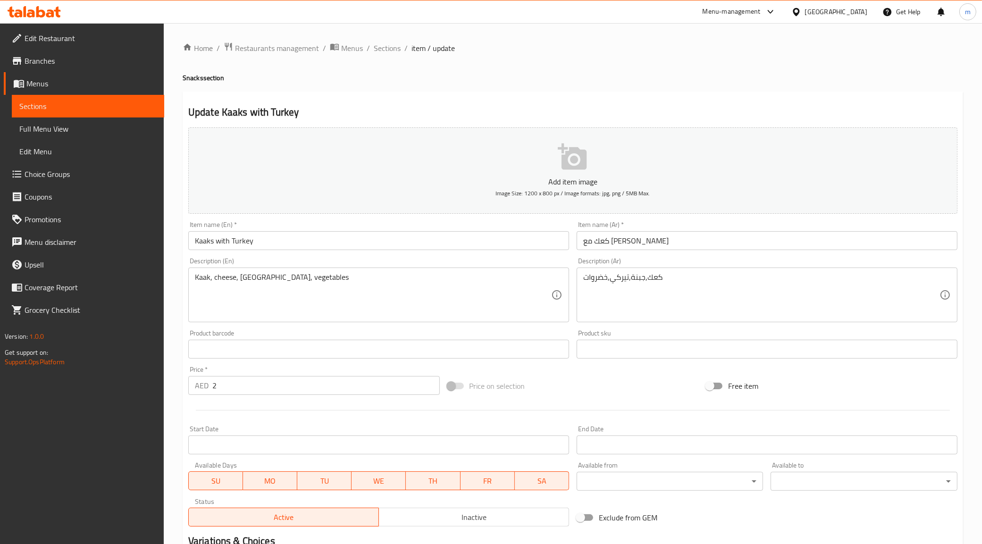
click at [213, 241] on input "Kaaks with Turkey" at bounding box center [378, 240] width 381 height 19
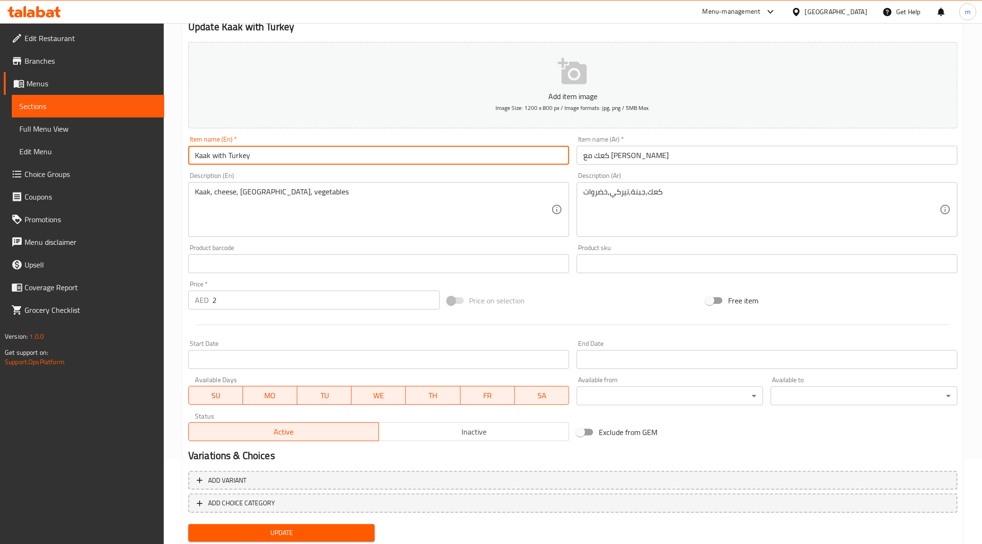
scroll to position [113, 0]
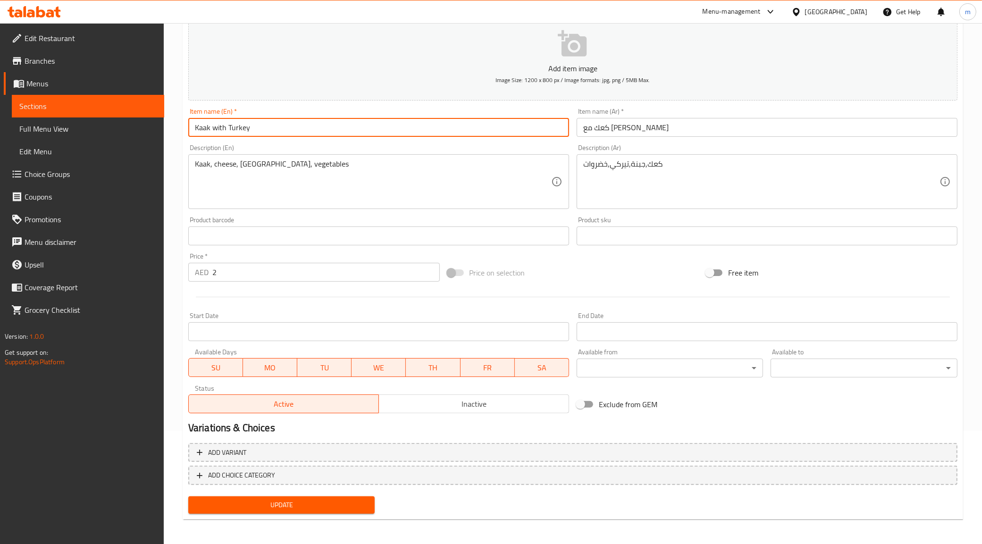
type input "Kaak with Turkey"
click at [281, 494] on div "Update" at bounding box center [281, 505] width 194 height 25
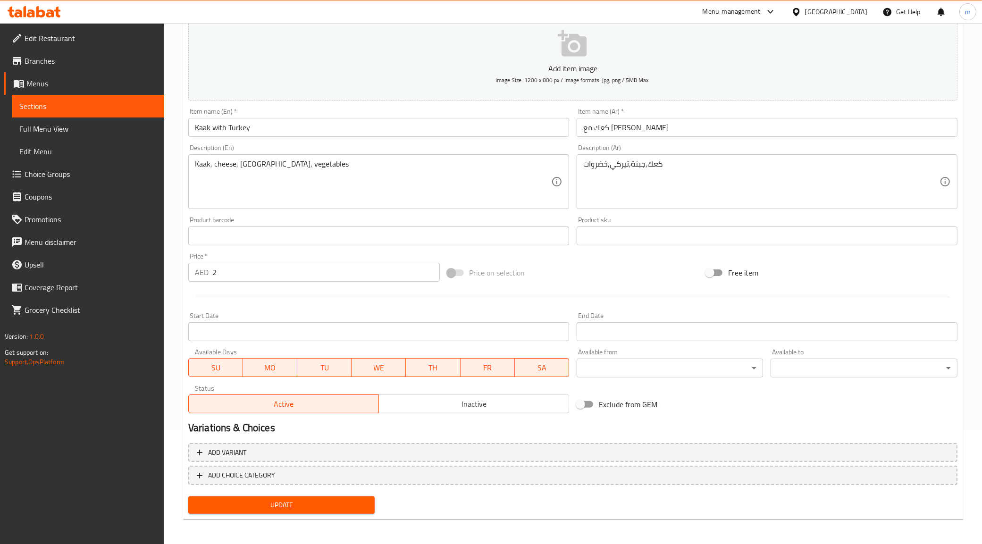
click at [270, 502] on span "Update" at bounding box center [282, 505] width 172 height 12
click at [66, 107] on span "Sections" at bounding box center [87, 105] width 137 height 11
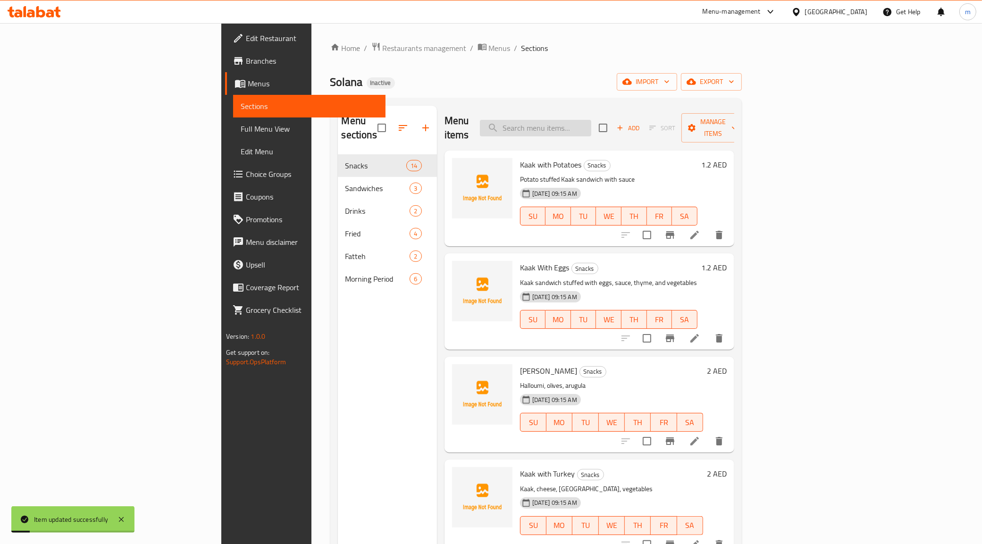
click at [591, 120] on input "search" at bounding box center [535, 128] width 111 height 17
click at [591, 120] on input "kaak" at bounding box center [535, 128] width 111 height 17
type input "k"
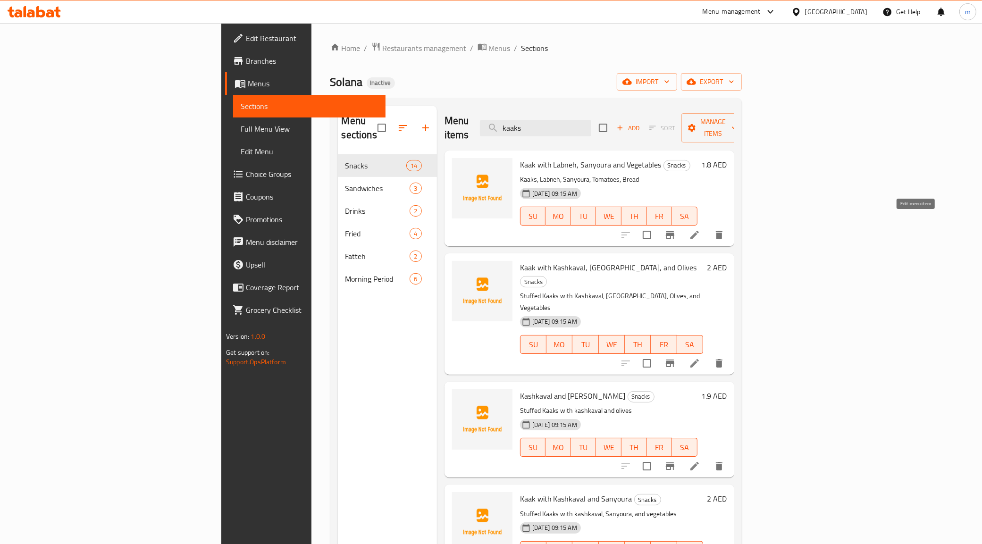
type input "kaaks"
click at [700, 229] on icon at bounding box center [694, 234] width 11 height 11
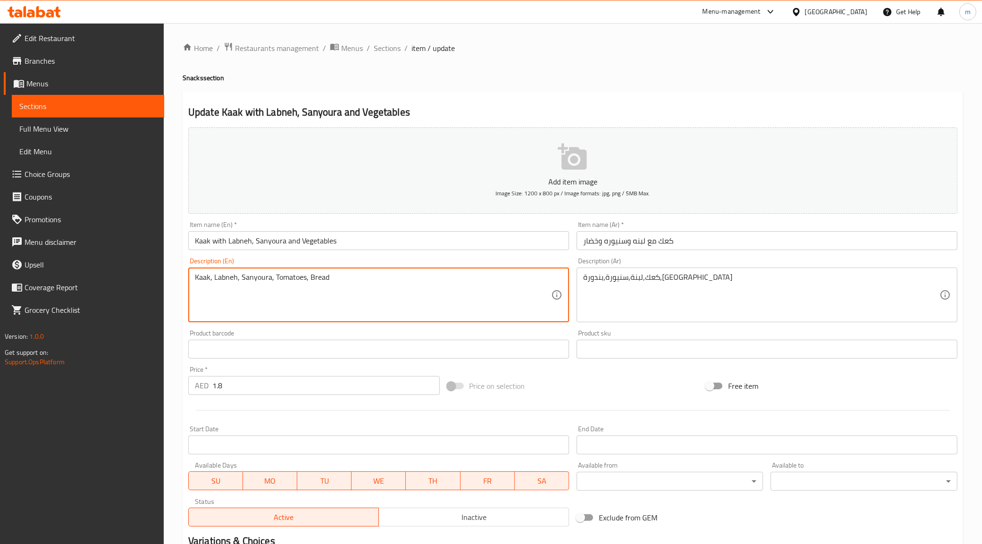
scroll to position [113, 0]
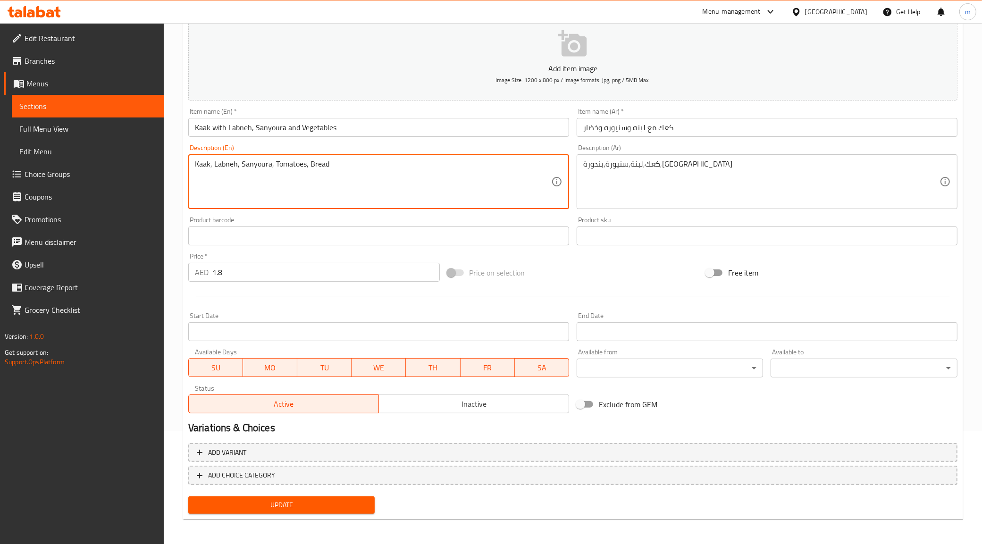
type textarea "Kaak, Labneh, Sanyoura, Tomatoes, Bread"
click at [234, 512] on button "Update" at bounding box center [281, 504] width 187 height 17
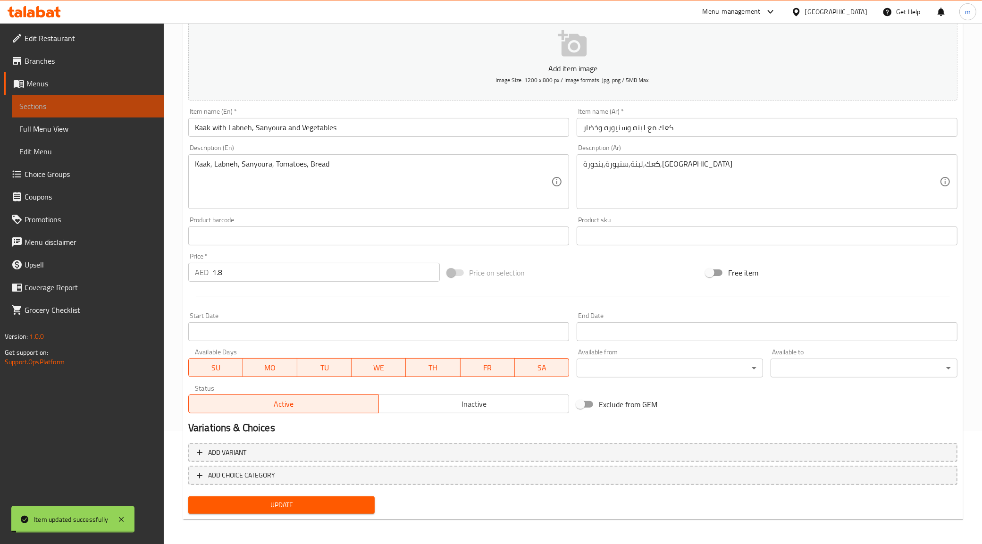
click at [45, 104] on span "Sections" at bounding box center [87, 105] width 137 height 11
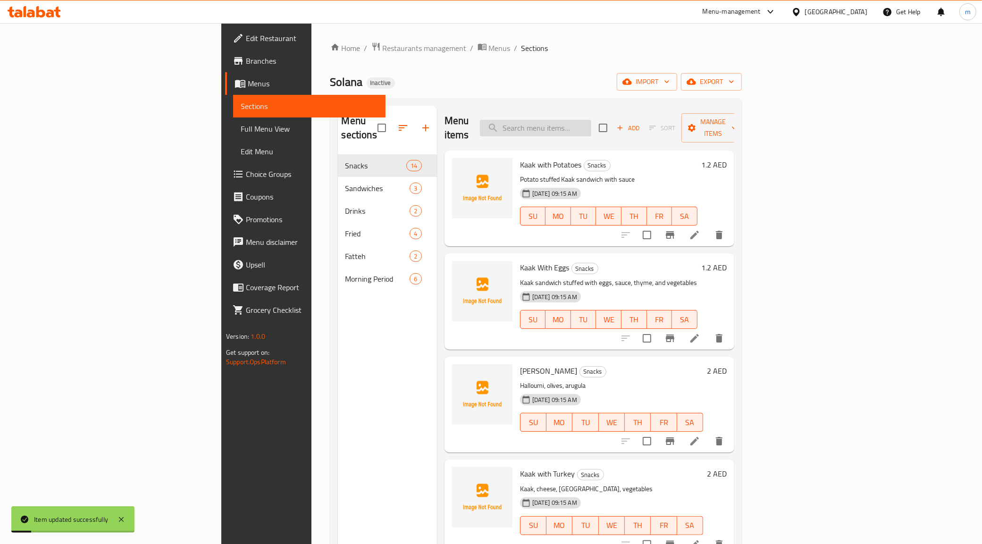
click at [591, 120] on input "search" at bounding box center [535, 128] width 111 height 17
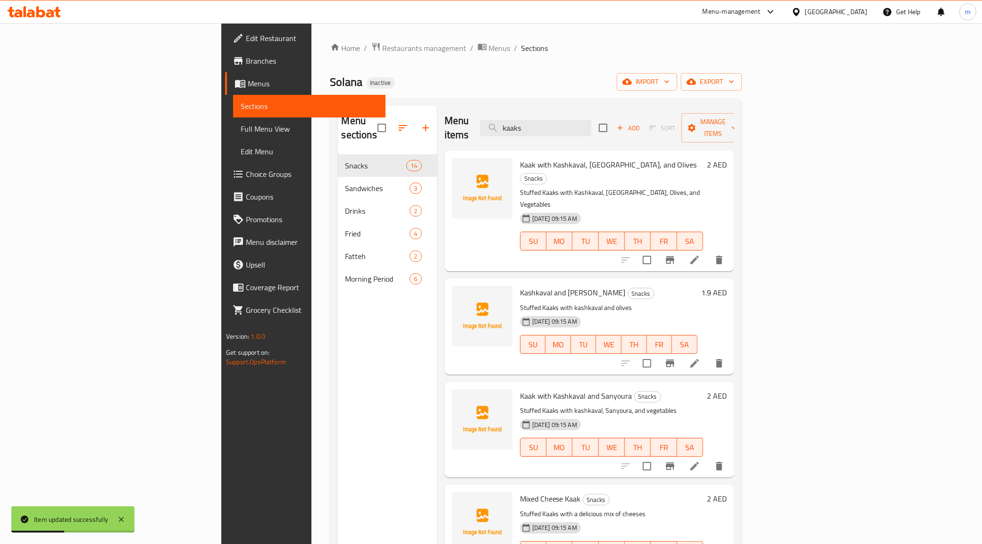
type input "kaaks"
click at [700, 254] on icon at bounding box center [694, 259] width 11 height 11
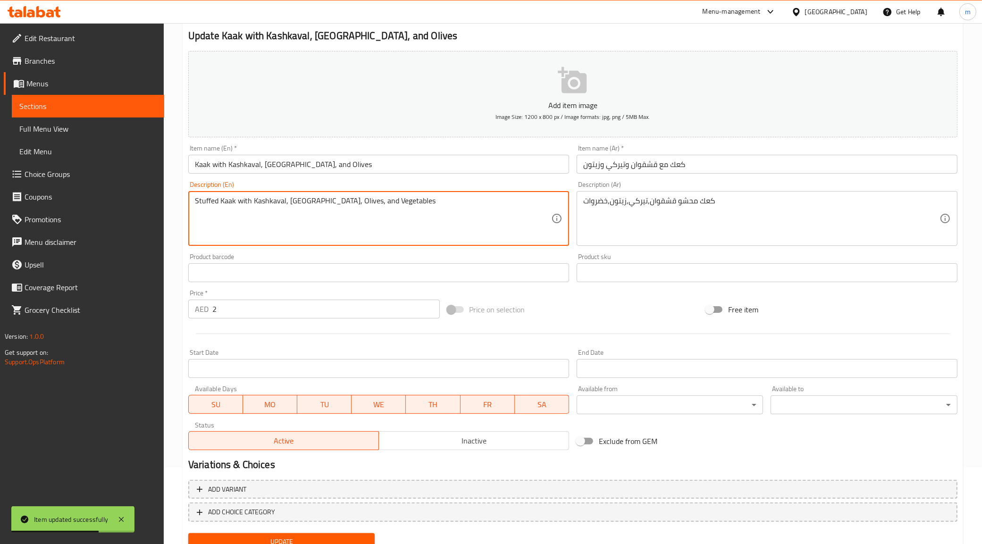
scroll to position [113, 0]
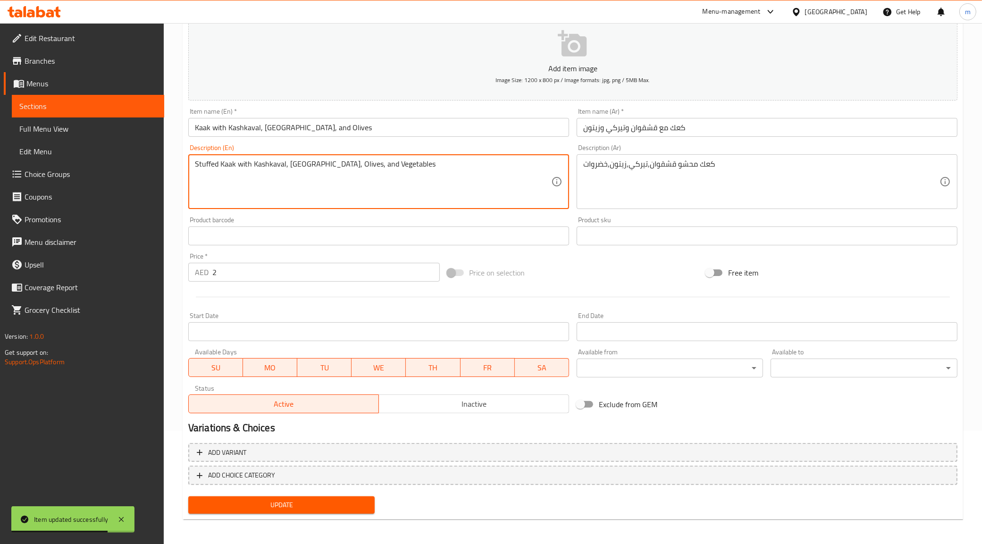
type textarea "Stuffed Kaak with Kashkaval, [GEOGRAPHIC_DATA], Olives, and Vegetables"
click at [289, 494] on div "Update" at bounding box center [281, 505] width 194 height 25
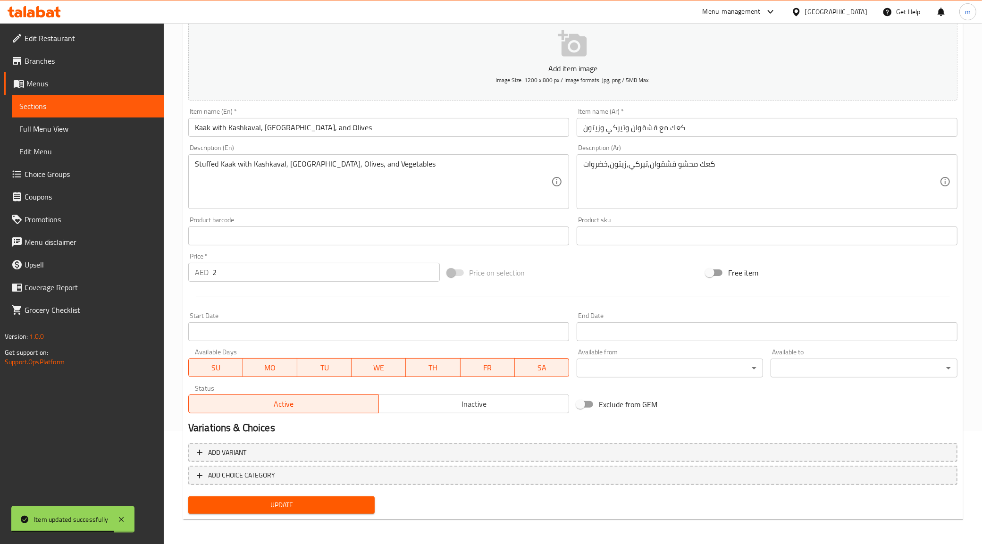
click at [281, 496] on button "Update" at bounding box center [281, 504] width 187 height 17
click at [123, 109] on span "Sections" at bounding box center [87, 105] width 137 height 11
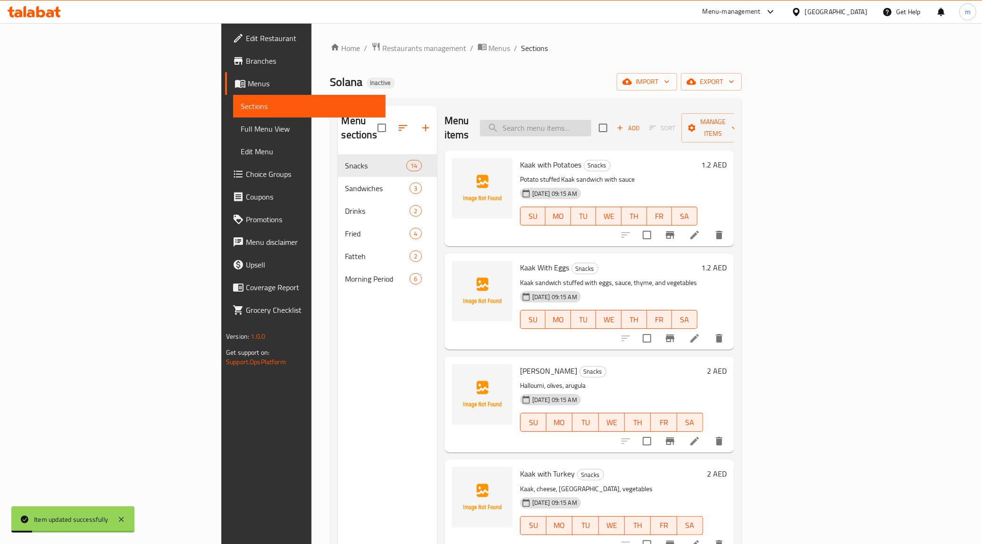
click at [591, 122] on input "search" at bounding box center [535, 128] width 111 height 17
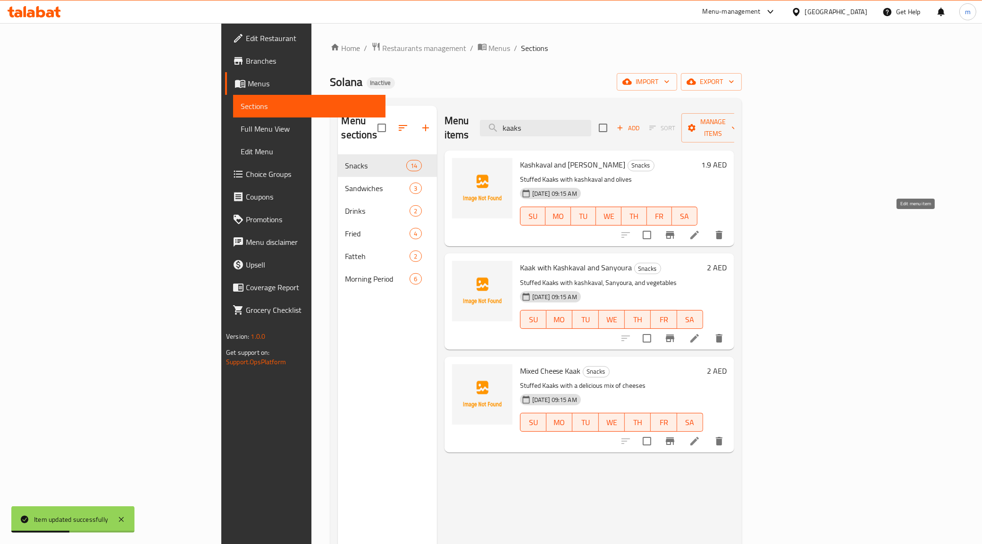
type input "kaaks"
click at [700, 229] on icon at bounding box center [694, 234] width 11 height 11
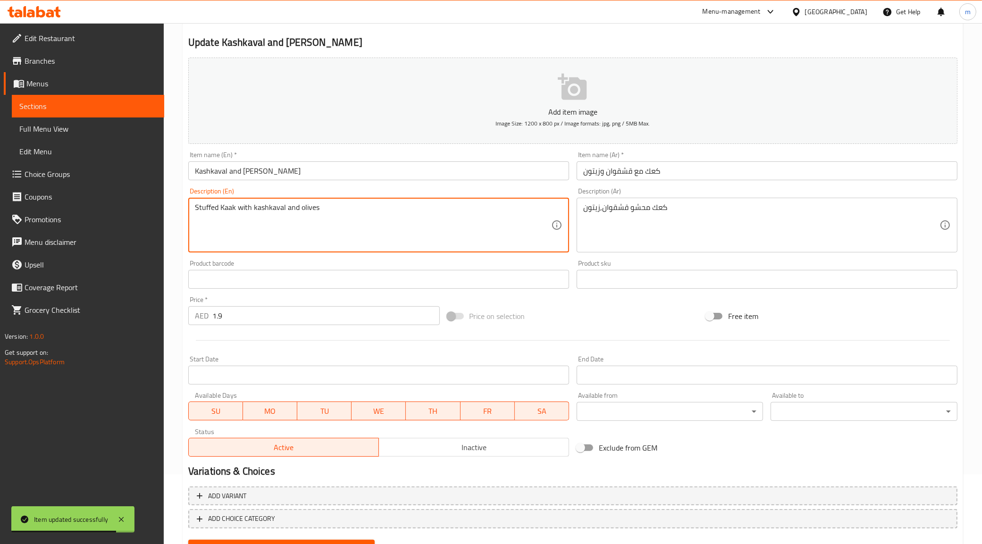
scroll to position [113, 0]
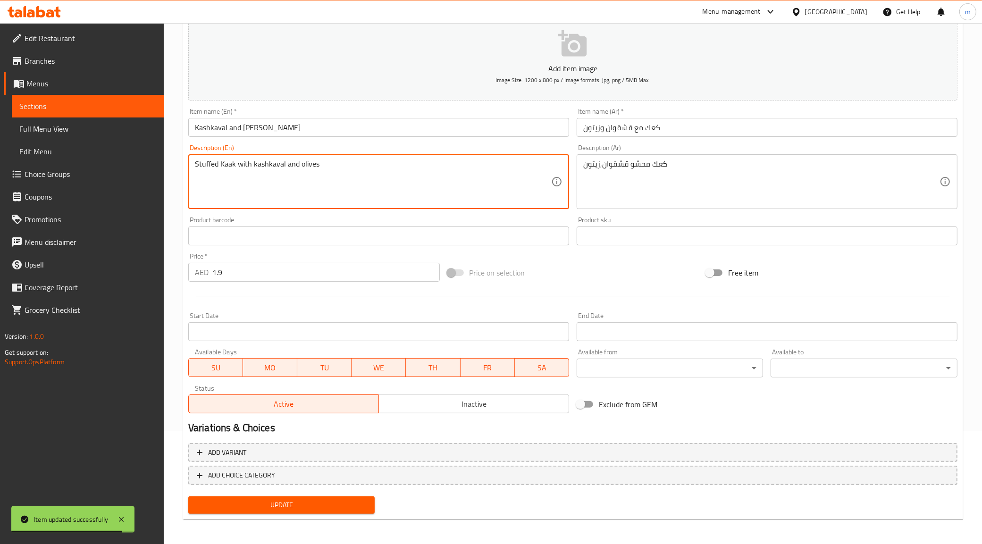
type textarea "Stuffed Kaak with kashkaval and olives"
click at [232, 491] on div "Add variant ADD CHOICE CATEGORY" at bounding box center [572, 466] width 777 height 54
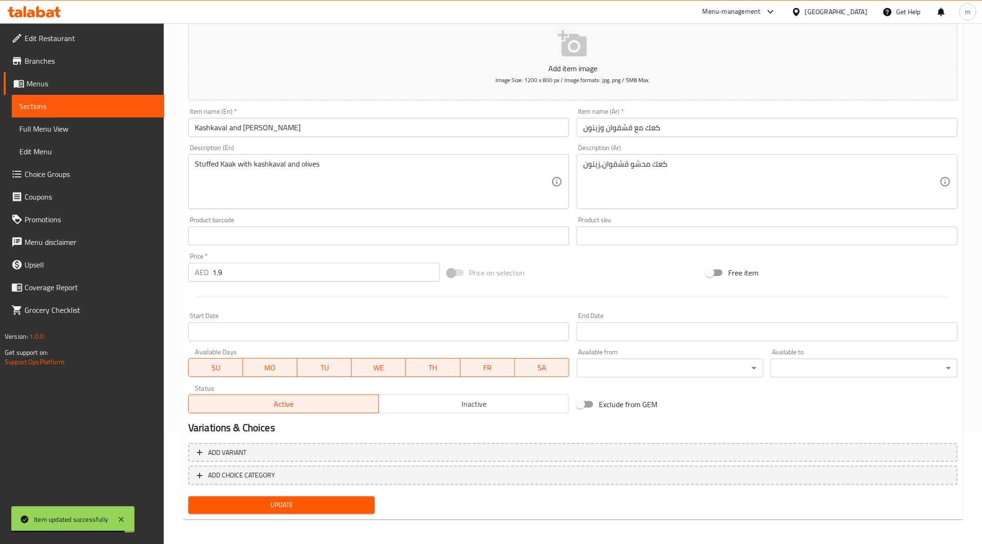
click at [229, 496] on button "Update" at bounding box center [281, 504] width 187 height 17
click at [86, 109] on span "Sections" at bounding box center [87, 105] width 137 height 11
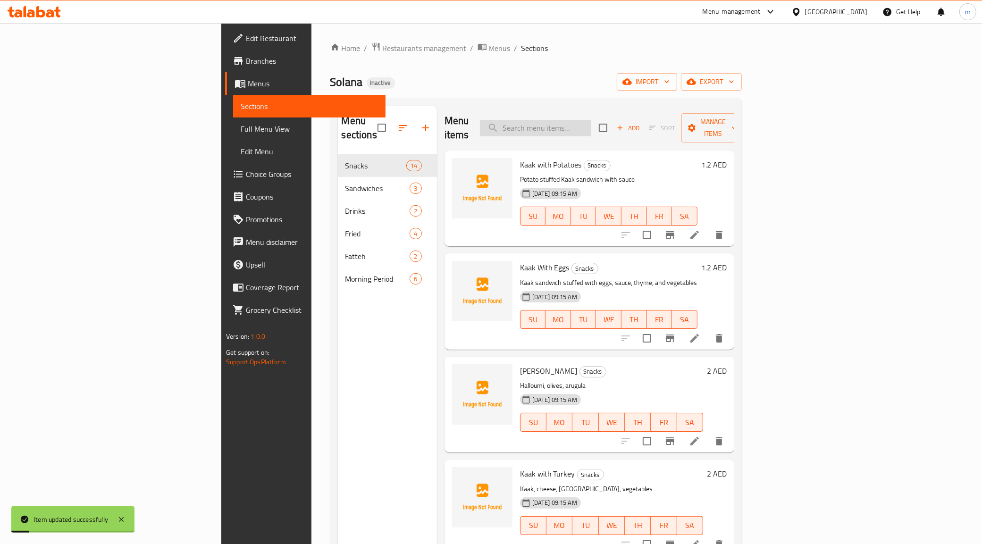
click at [591, 120] on input "search" at bounding box center [535, 128] width 111 height 17
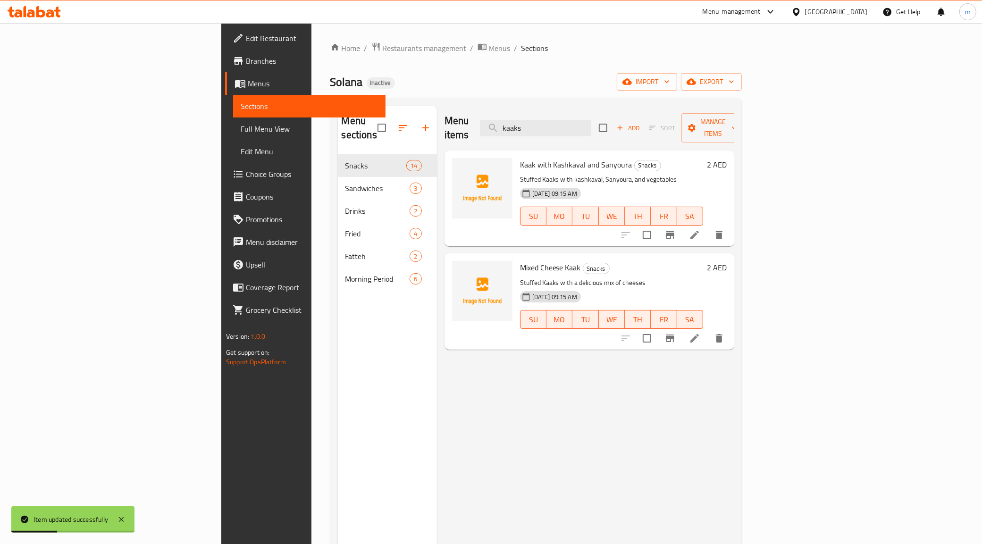
type input "kaaks"
click at [700, 229] on icon at bounding box center [694, 234] width 11 height 11
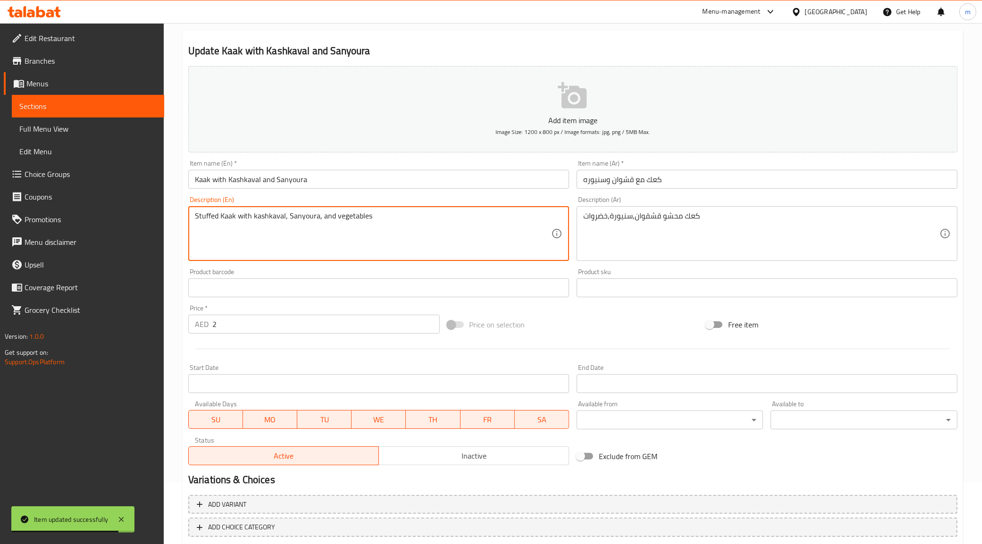
scroll to position [113, 0]
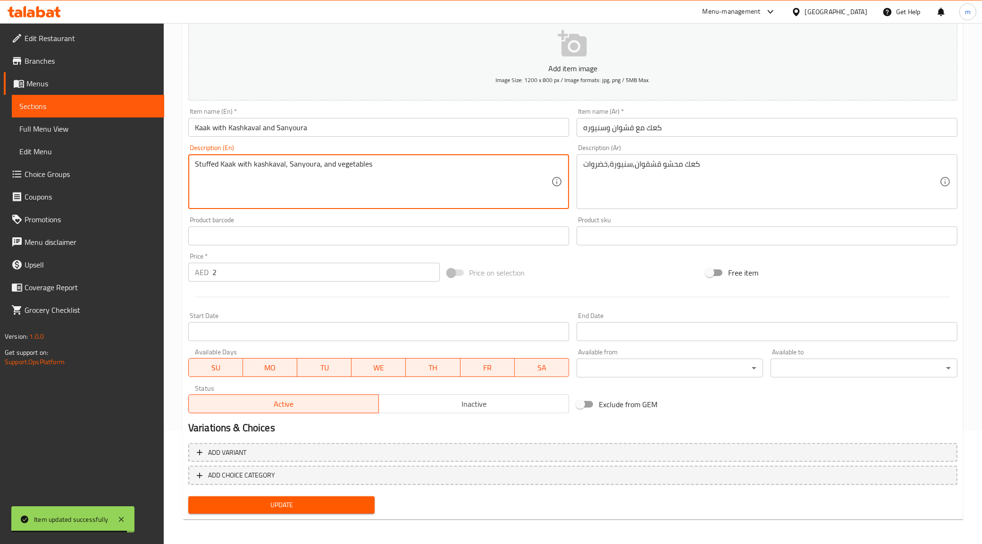
type textarea "Stuffed Kaak with kashkaval, Sanyoura, and vegetables"
click at [298, 499] on span "Update" at bounding box center [282, 505] width 172 height 12
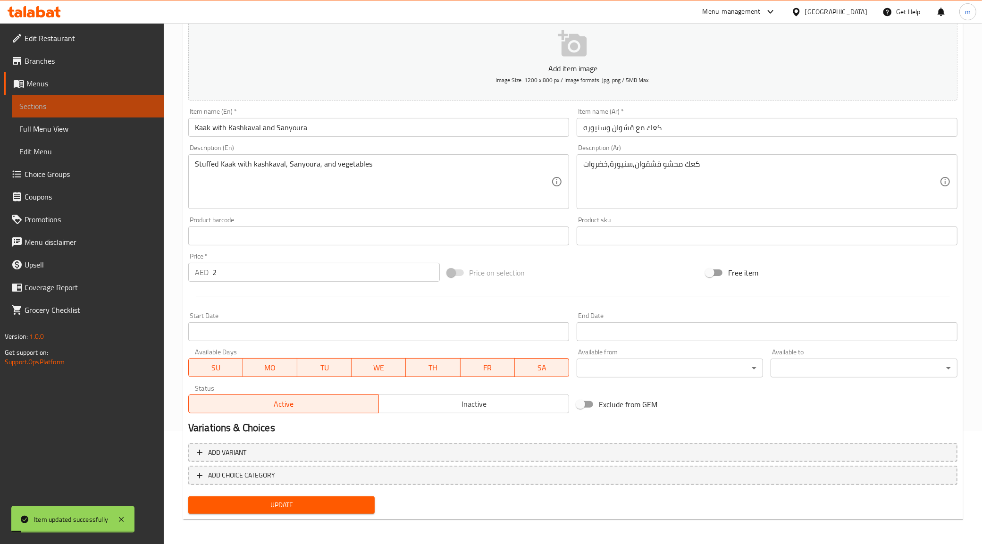
click at [67, 103] on span "Sections" at bounding box center [87, 105] width 137 height 11
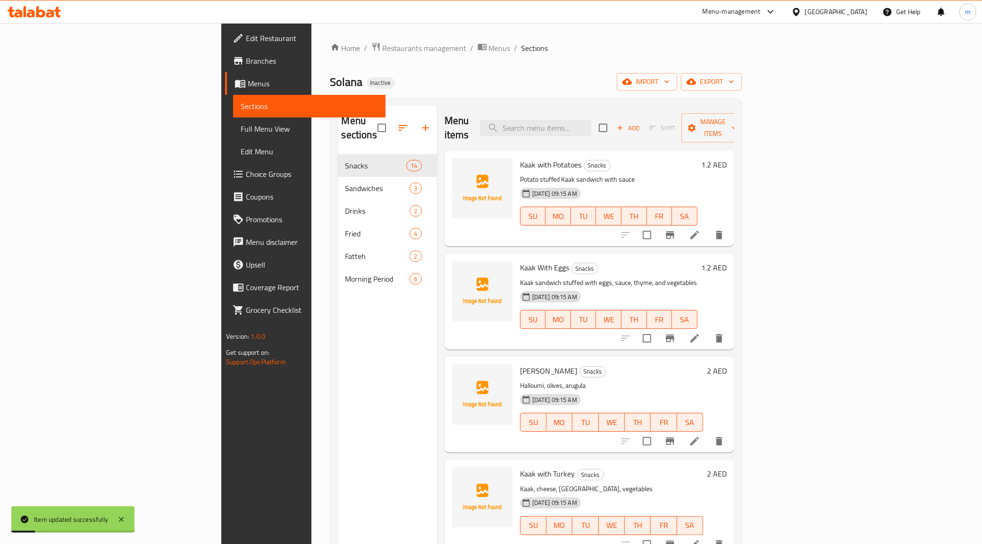
click at [619, 112] on div "Menu items Add Sort Manage items" at bounding box center [589, 128] width 290 height 45
click at [591, 120] on input "search" at bounding box center [535, 128] width 111 height 17
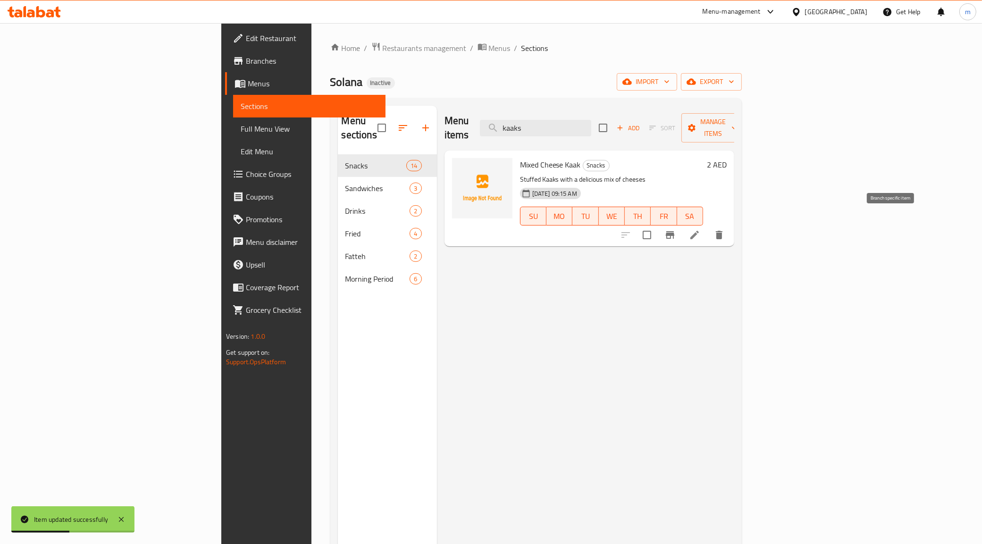
type input "kaaks"
click at [700, 229] on icon at bounding box center [694, 234] width 11 height 11
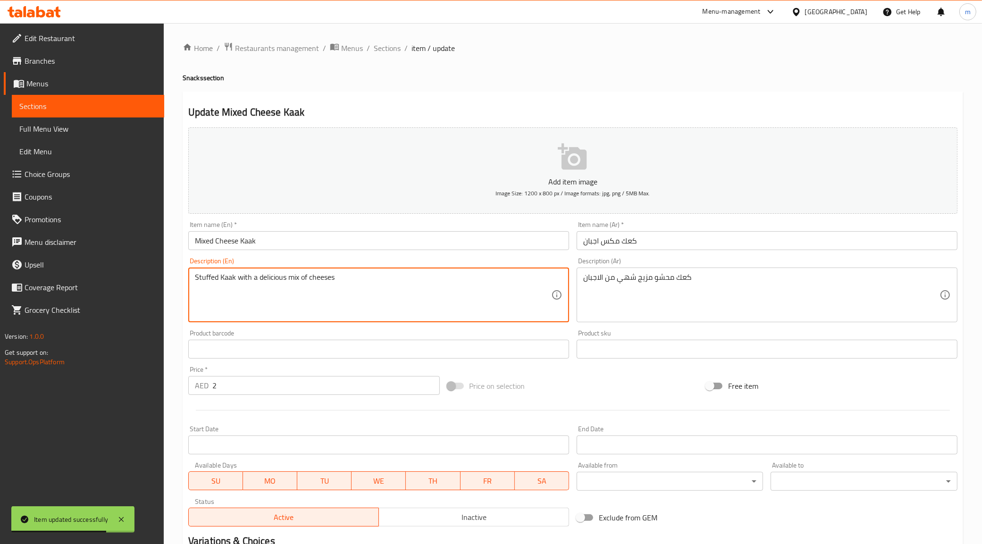
scroll to position [113, 0]
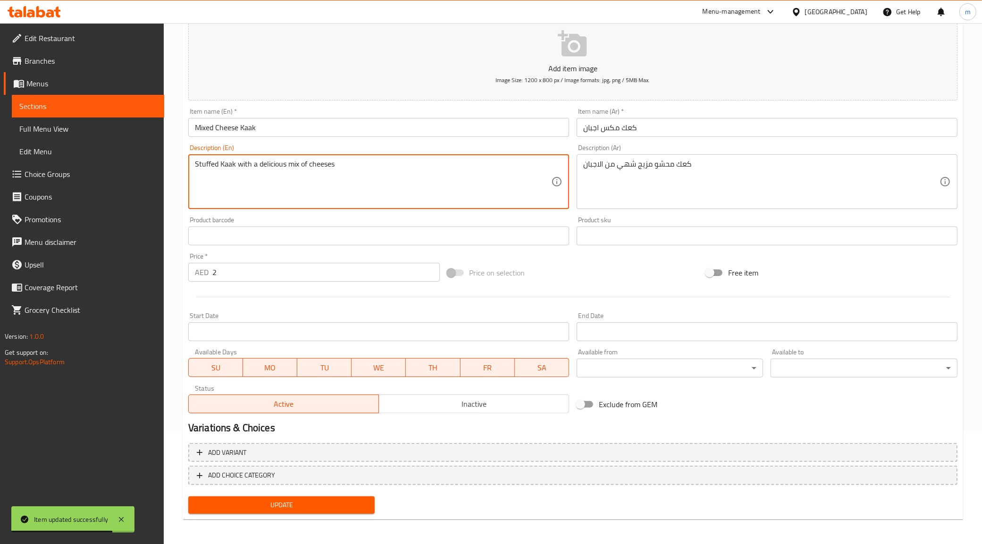
type textarea "Stuffed Kaak with a delicious mix of cheeses"
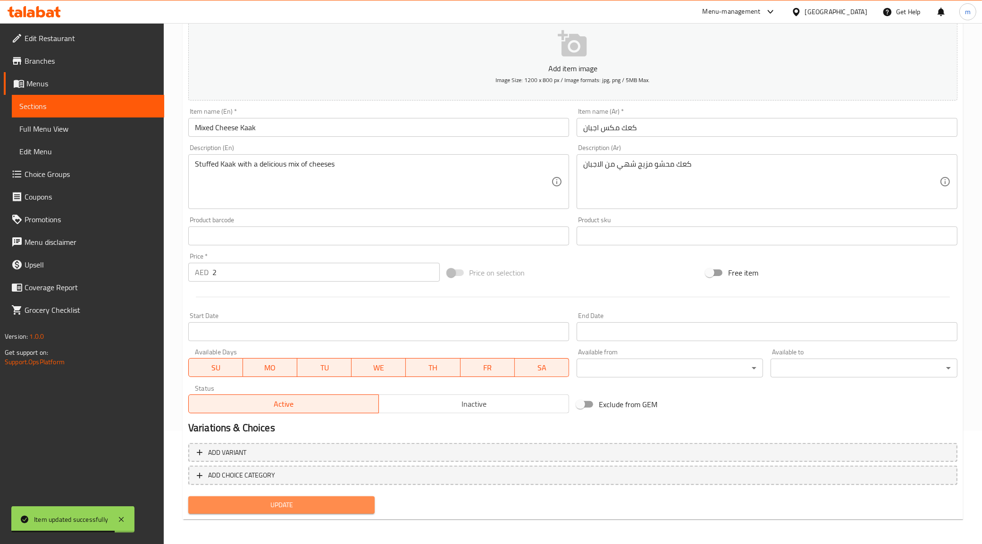
click at [276, 499] on span "Update" at bounding box center [282, 505] width 172 height 12
click at [296, 497] on button "Update" at bounding box center [281, 504] width 187 height 17
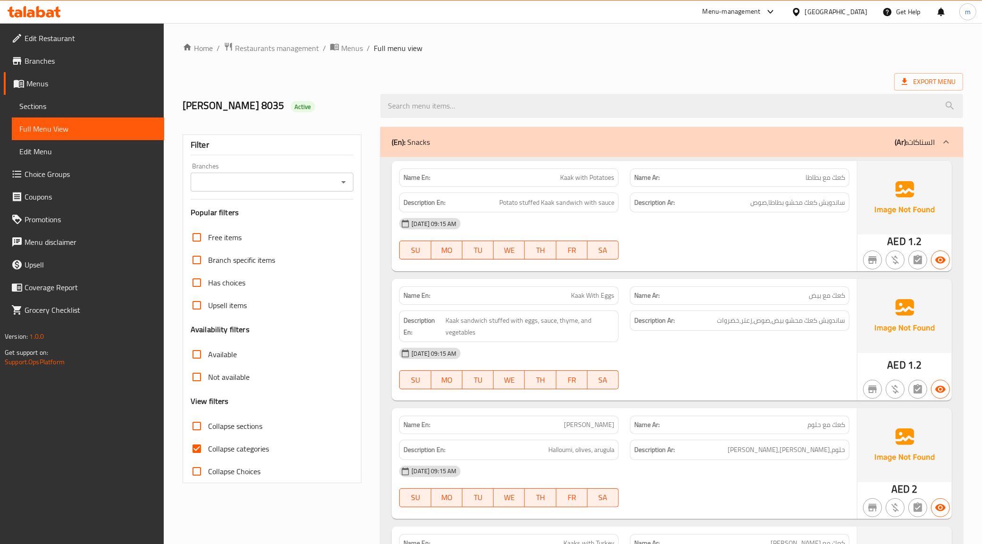
click at [208, 444] on span "Collapse categories" at bounding box center [238, 448] width 61 height 11
click at [208, 444] on input "Collapse categories" at bounding box center [196, 448] width 23 height 23
checkbox input "false"
click at [921, 81] on span "Export Menu" at bounding box center [929, 82] width 54 height 12
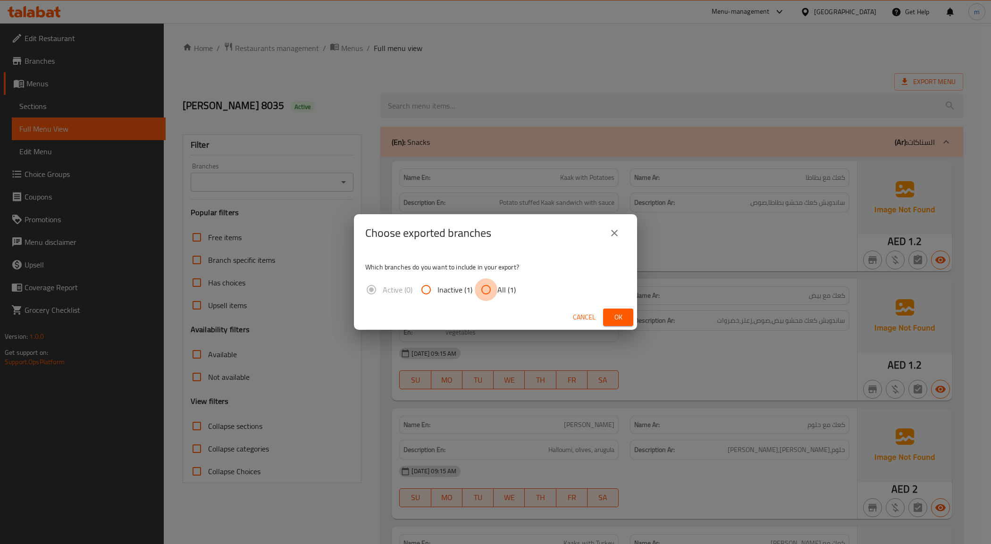
click at [479, 293] on input "All (1)" at bounding box center [486, 289] width 23 height 23
radio input "true"
click at [628, 310] on button "Ok" at bounding box center [618, 317] width 30 height 17
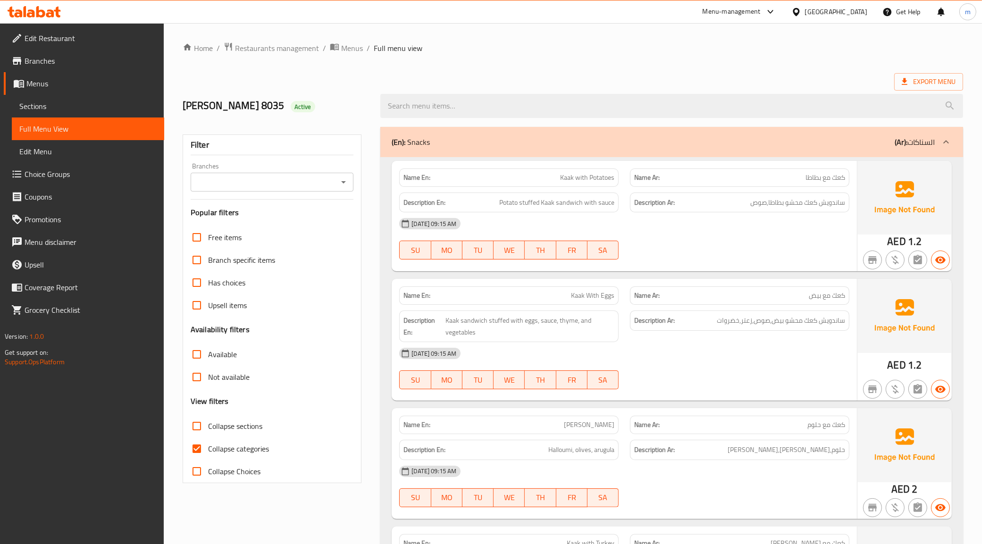
click at [232, 446] on span "Collapse categories" at bounding box center [238, 448] width 61 height 11
click at [208, 446] on input "Collapse categories" at bounding box center [196, 448] width 23 height 23
checkbox input "false"
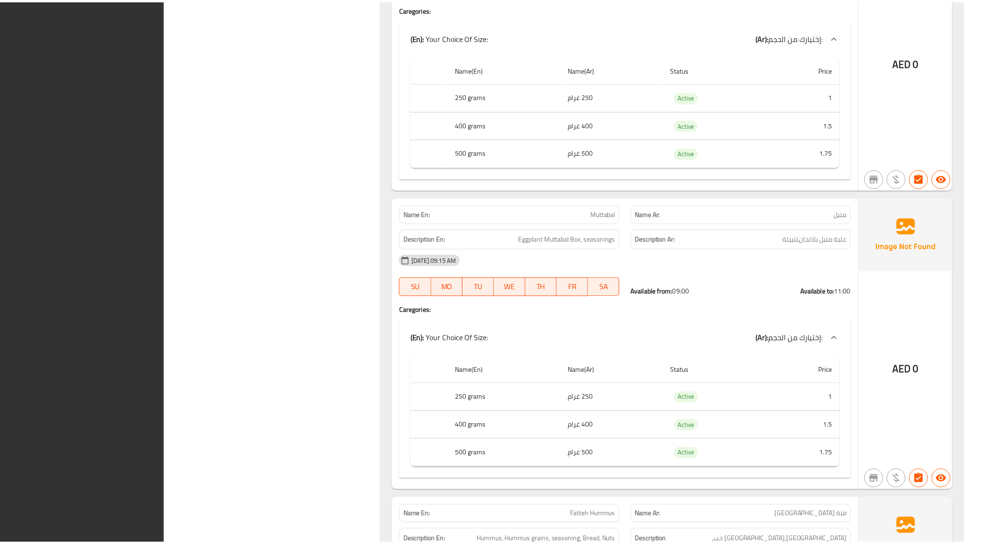
scroll to position [4723, 0]
